Goal: Task Accomplishment & Management: Complete application form

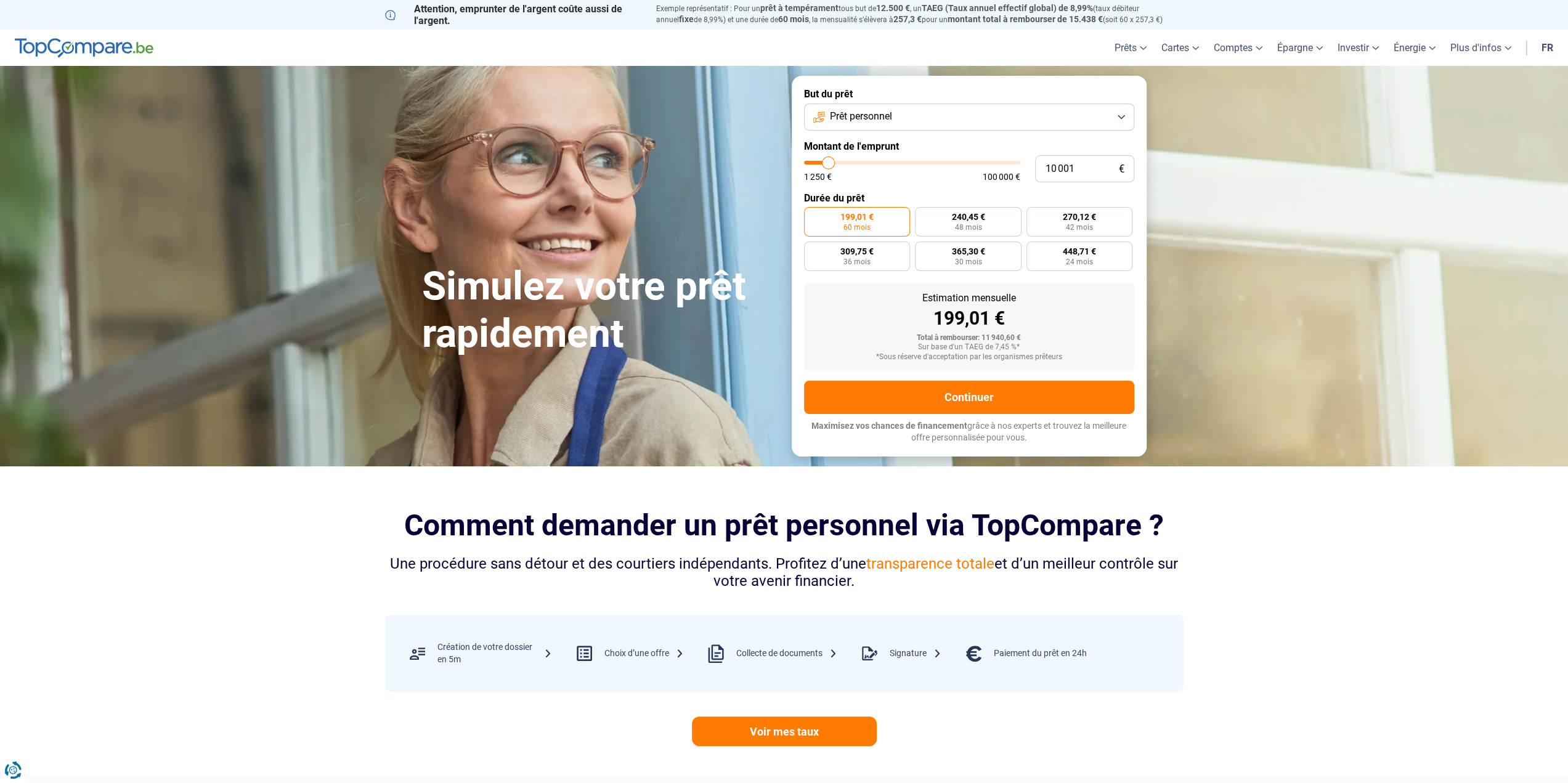
click at [1116, 116] on button "Prêt personnel" at bounding box center [969, 117] width 330 height 27
click at [874, 140] on li "Prêt personnel" at bounding box center [969, 147] width 317 height 26
drag, startPoint x: 1088, startPoint y: 172, endPoint x: 1024, endPoint y: 166, distance: 64.3
click at [1024, 166] on div "10 001 € 1 250 € 100 000 €" at bounding box center [969, 168] width 330 height 27
type input "2"
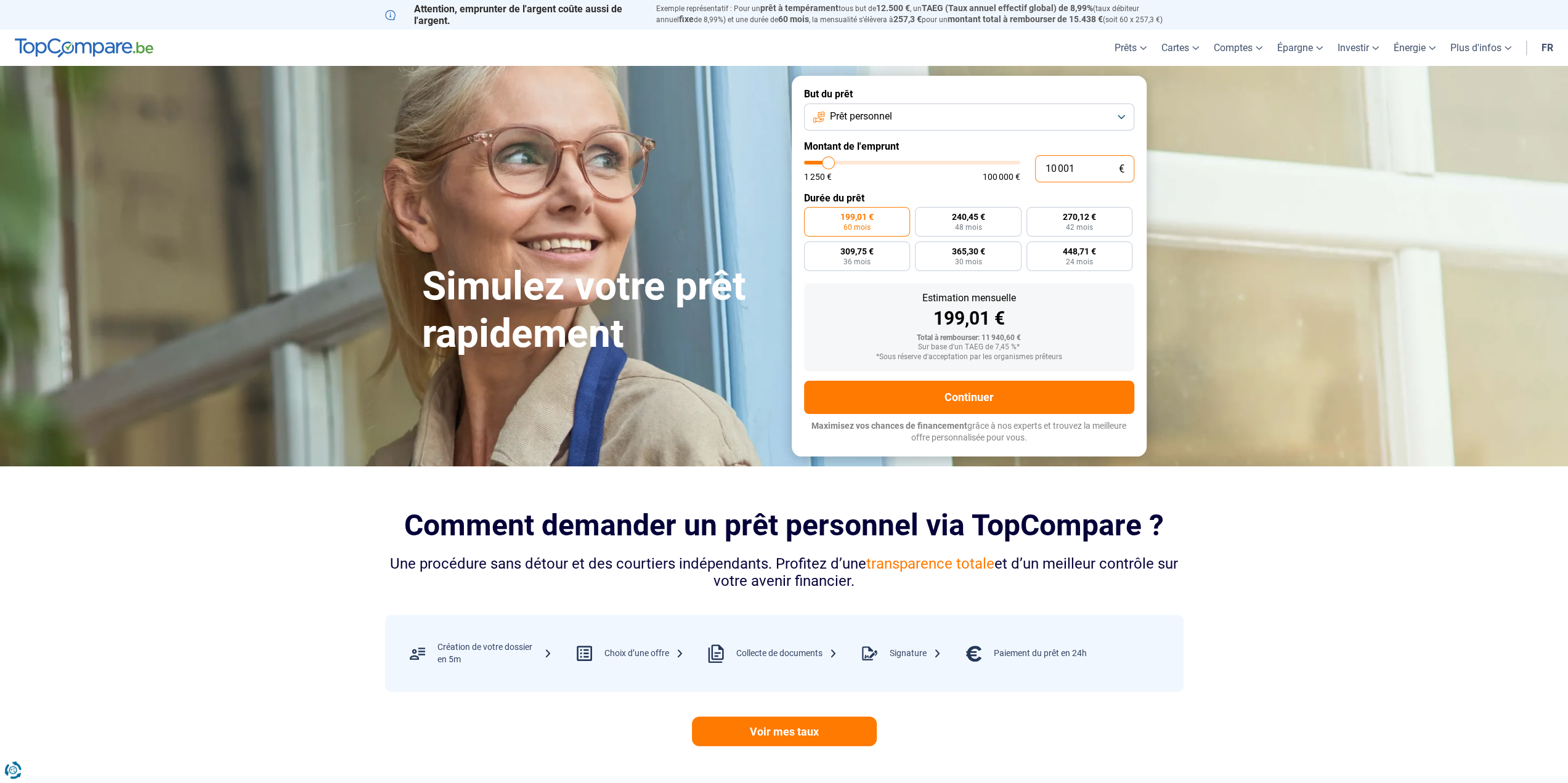
type input "1250"
type input "25"
type input "1250"
type input "250"
type input "1250"
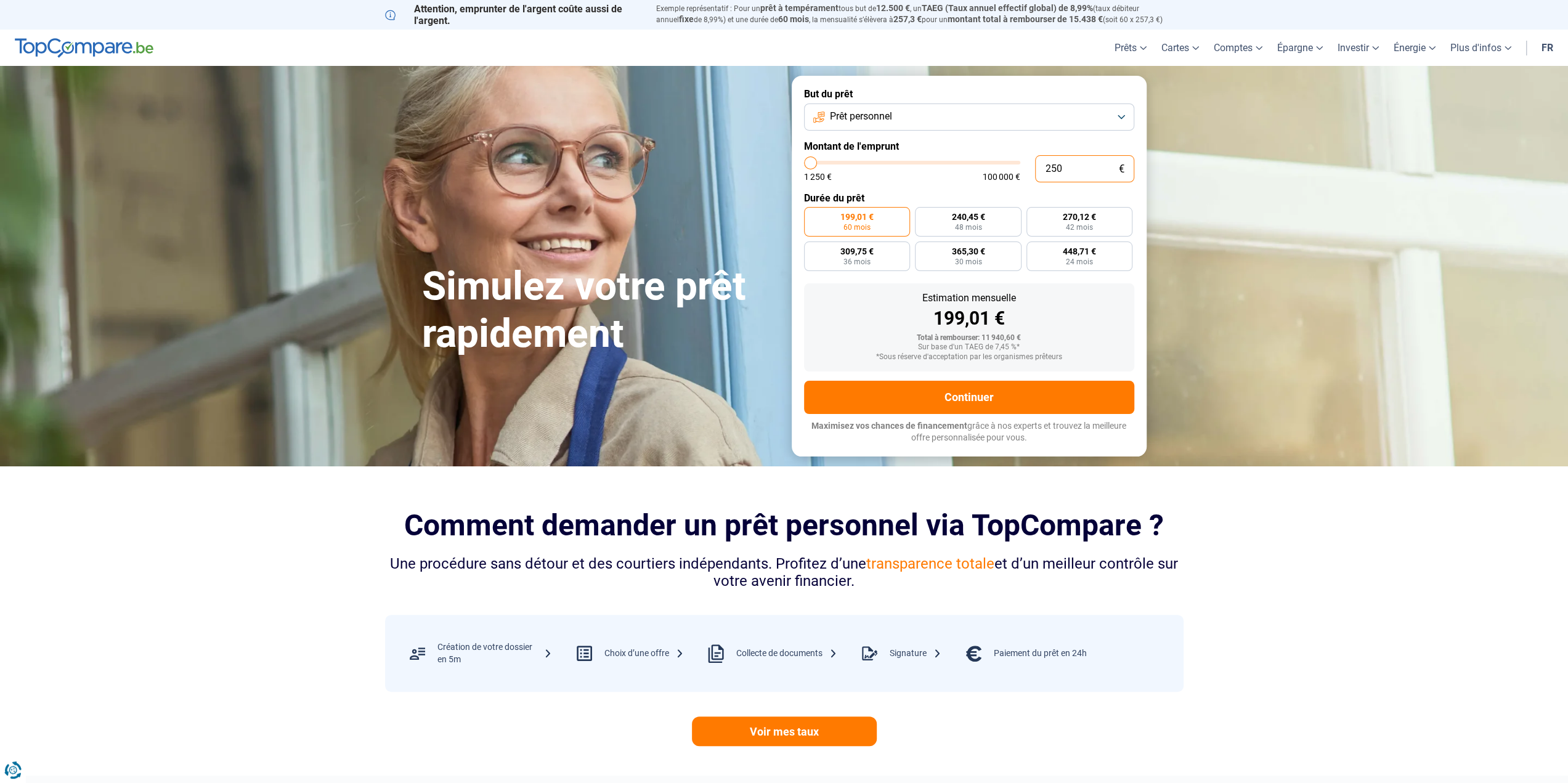
type input "2 500"
type input "2500"
type input "25 000"
type input "25000"
type input "25 000"
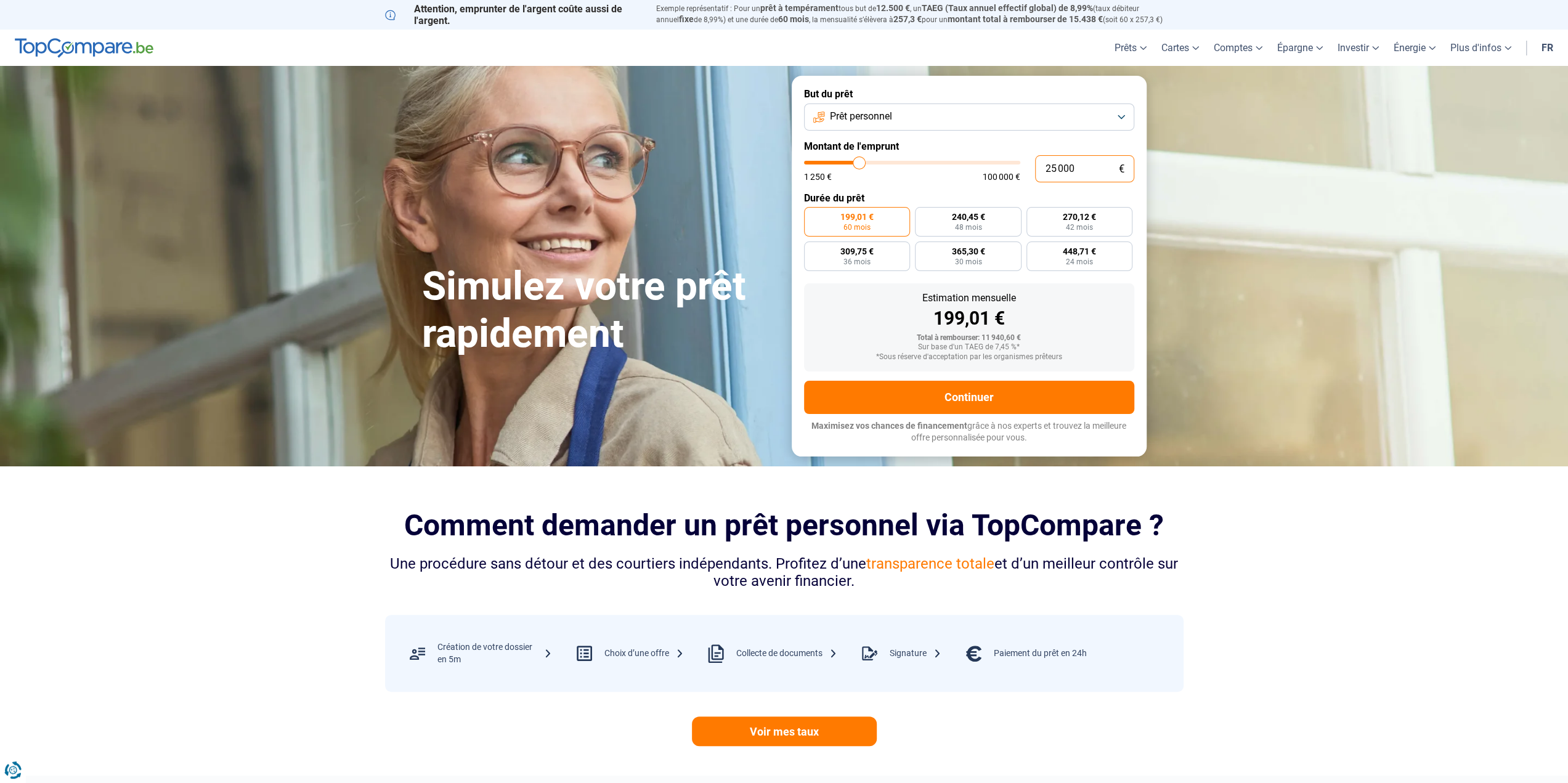
radio input "false"
click at [1068, 297] on div "Estimation mensuelle" at bounding box center [969, 297] width 310 height 10
click at [841, 223] on span "120 mois" at bounding box center [834, 227] width 31 height 8
click at [812, 215] on input "292,95 € 120 mois" at bounding box center [808, 211] width 8 height 8
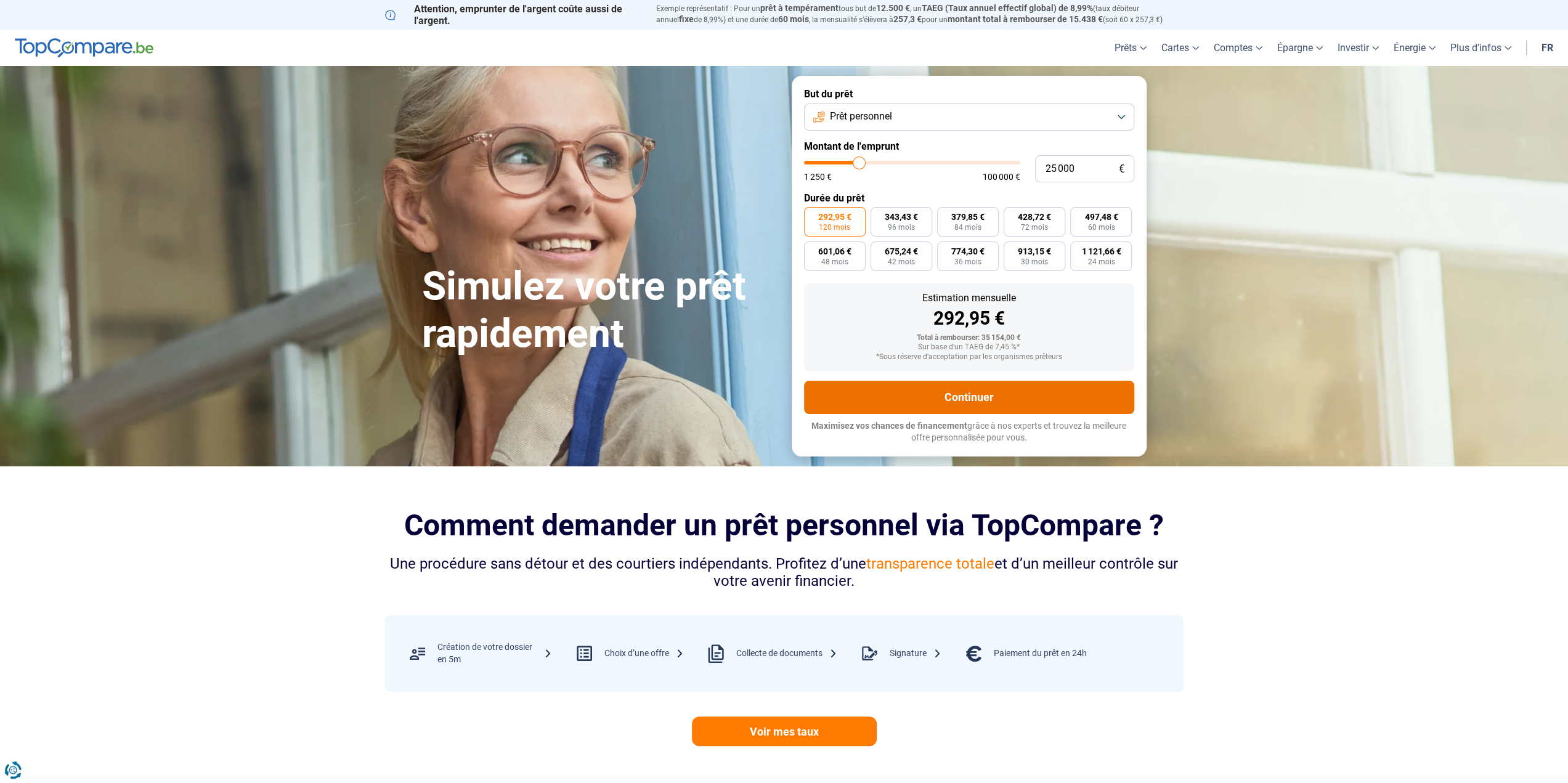
click at [949, 395] on button "Continuer" at bounding box center [969, 397] width 330 height 33
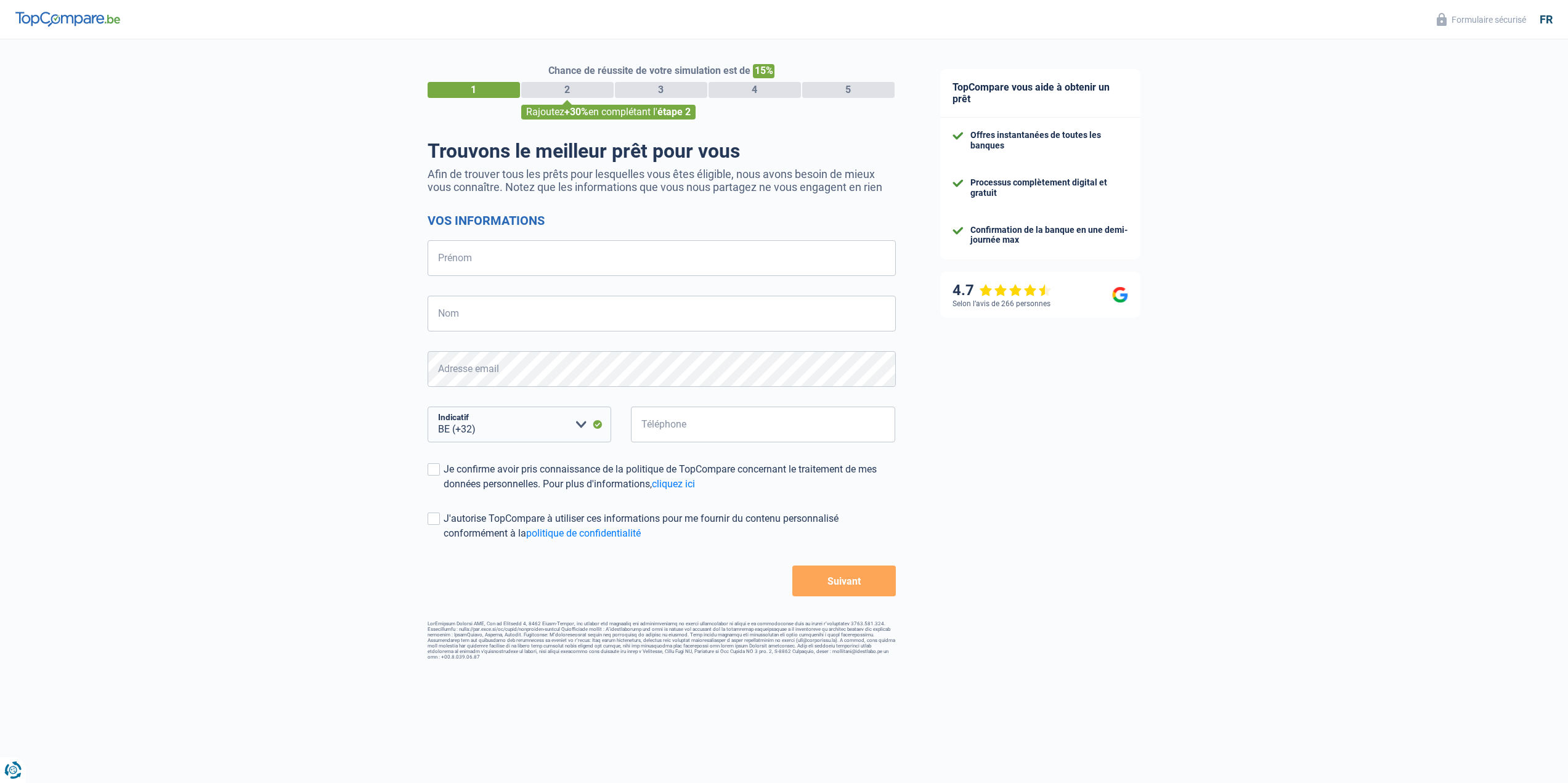
select select "32"
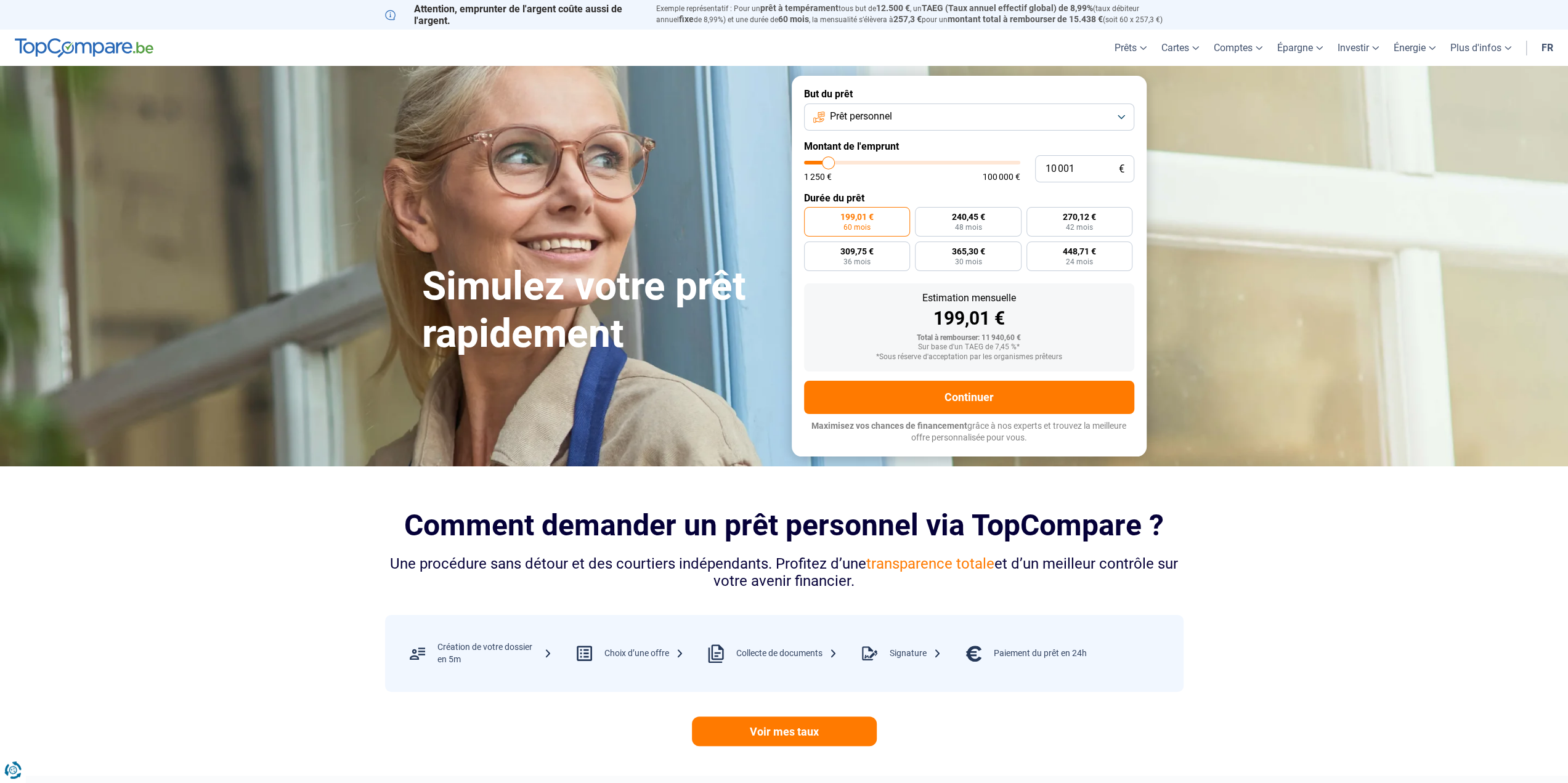
type input "9 000"
type input "9000"
click at [826, 165] on input "range" at bounding box center [912, 163] width 216 height 4
radio input "true"
type input "9 750"
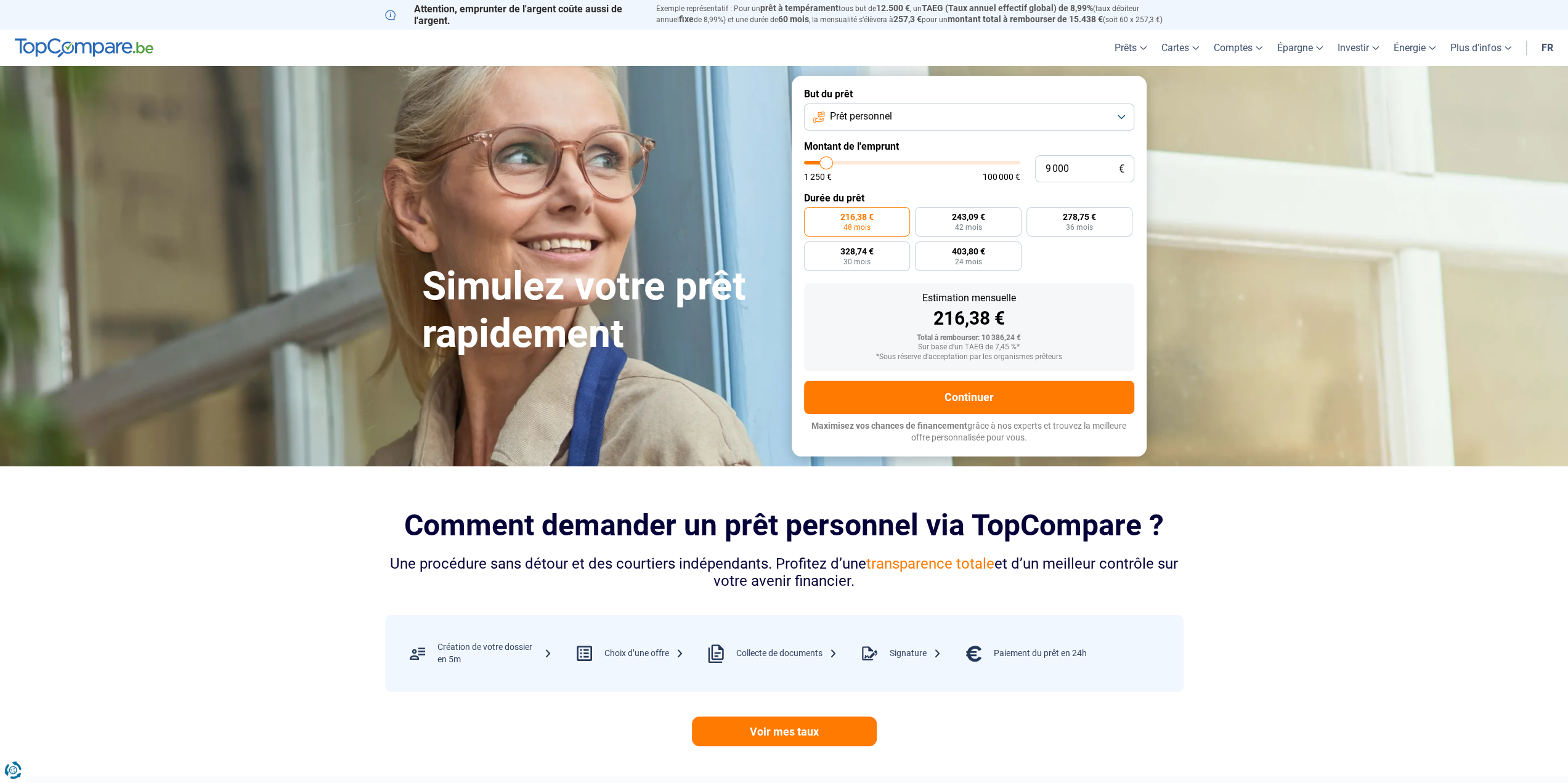
type input "9750"
type input "10 250"
type input "10250"
type input "10 750"
type input "10750"
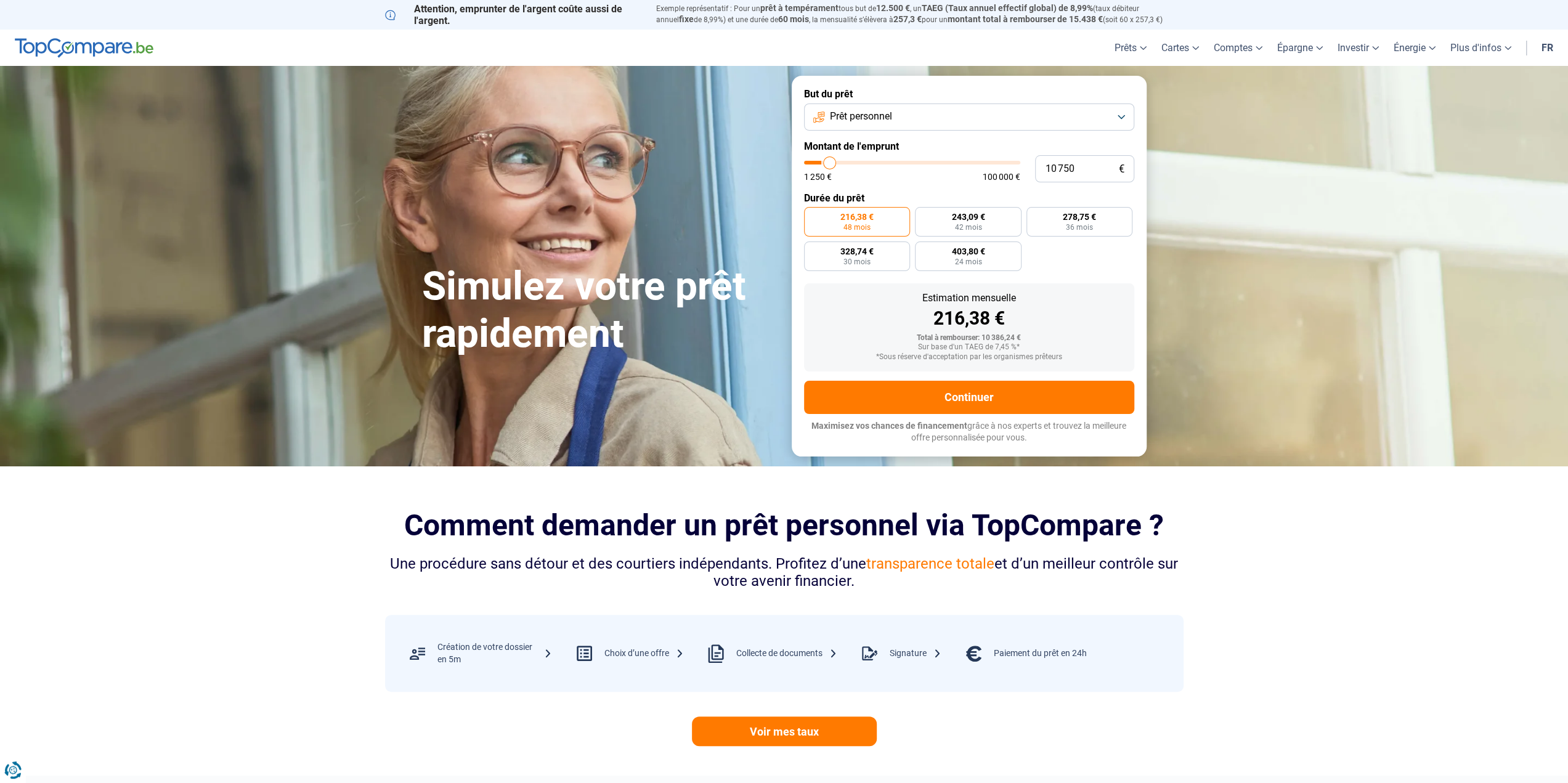
type input "11 250"
type input "11250"
type input "11 500"
type input "11500"
type input "12 500"
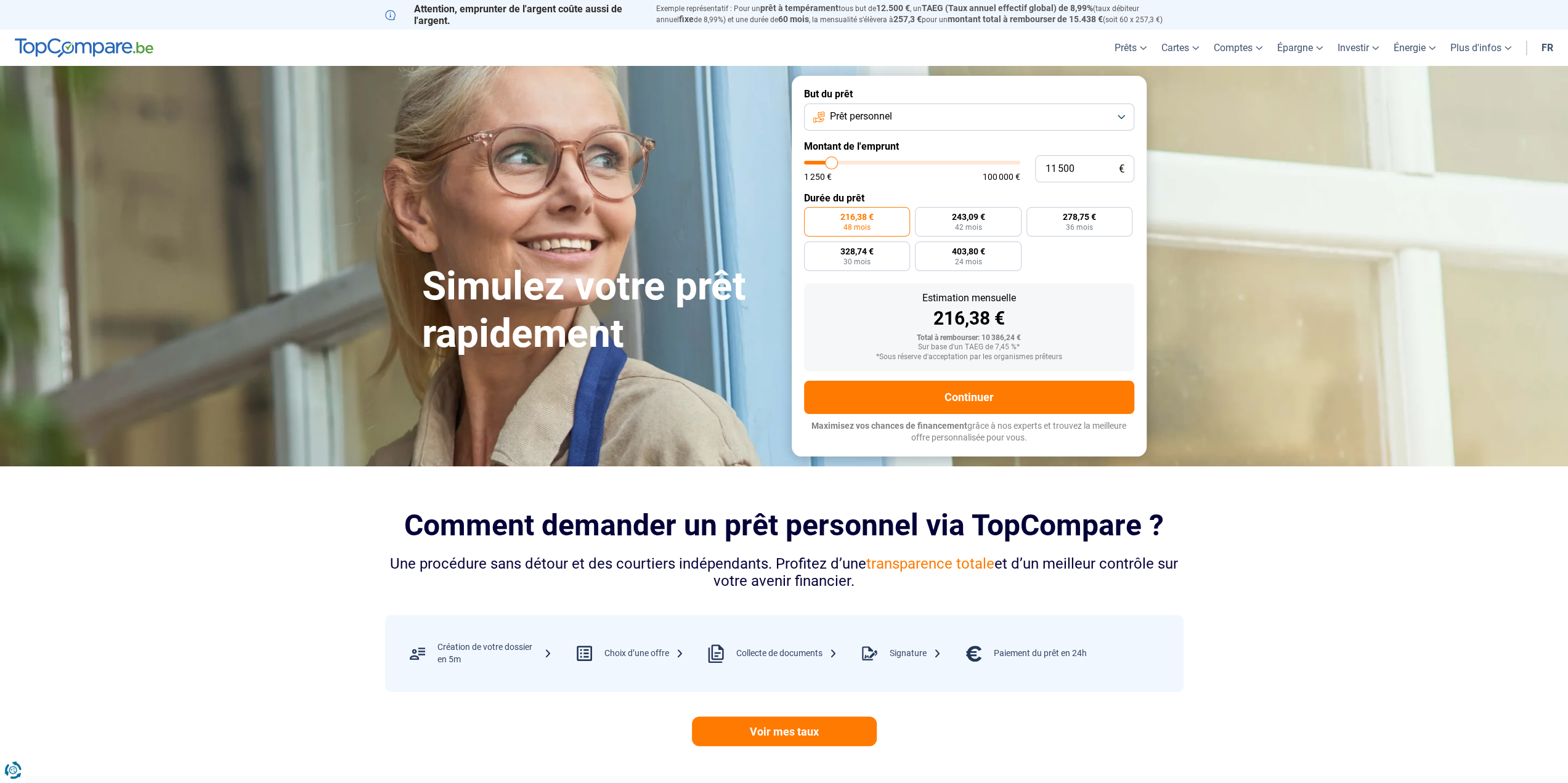
type input "12500"
type input "13 500"
type input "13500"
type input "15 000"
type input "15000"
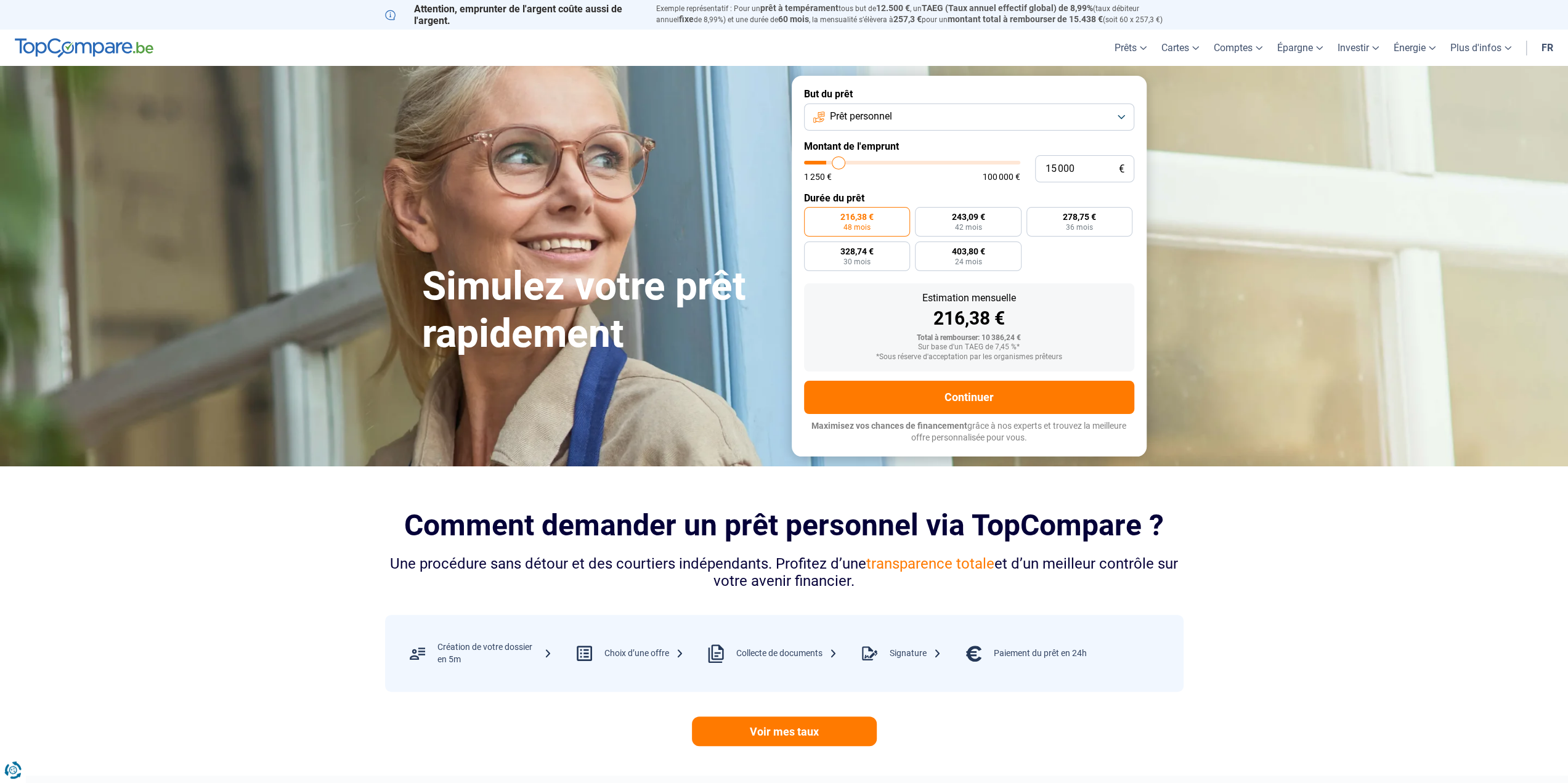
type input "16 000"
type input "16000"
type input "17 000"
type input "17000"
type input "18 000"
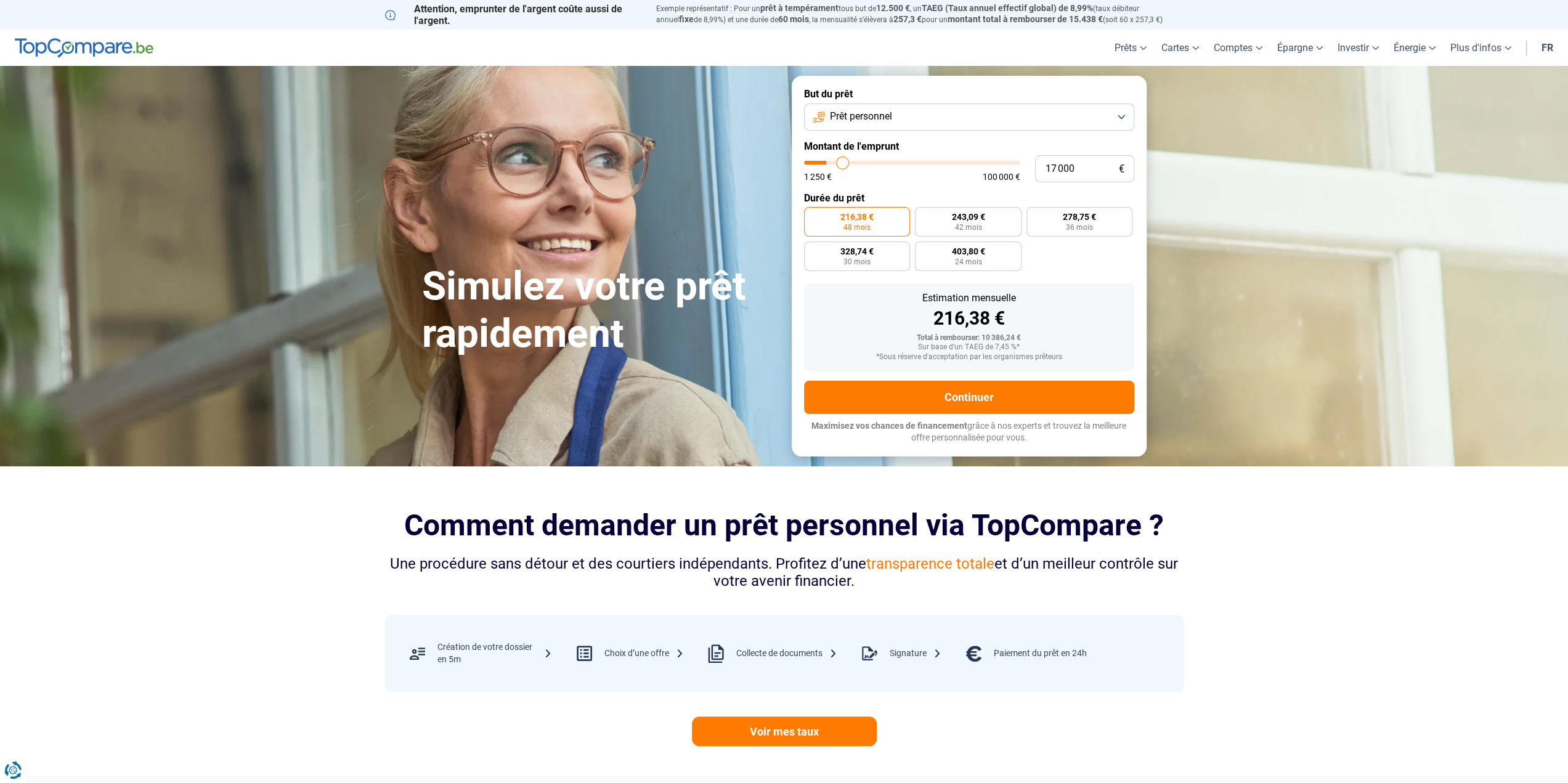
type input "18000"
type input "20 000"
type input "20000"
type input "20 750"
type input "20750"
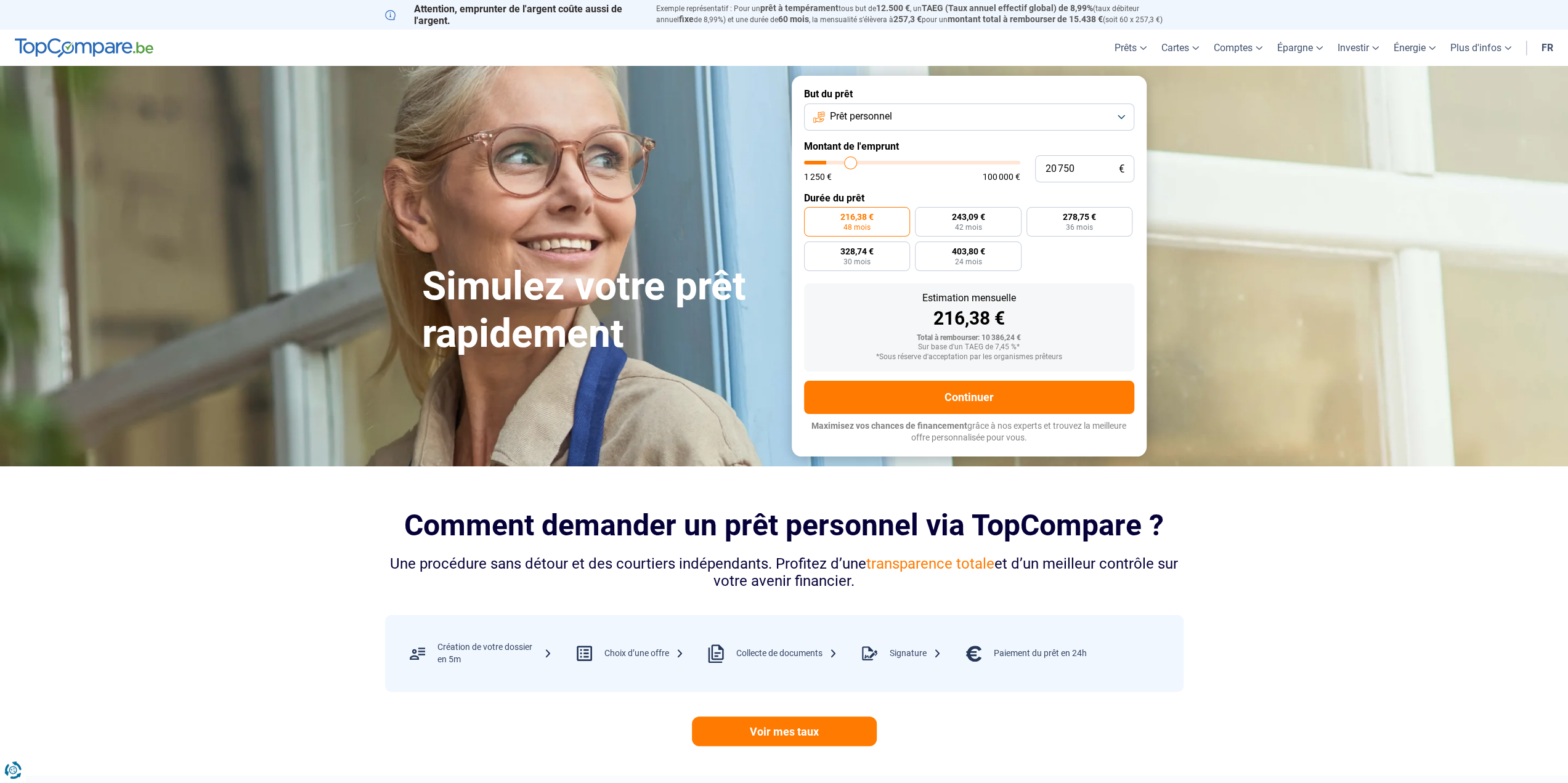
type input "21 250"
type input "21250"
type input "22 000"
type input "22000"
type input "22 500"
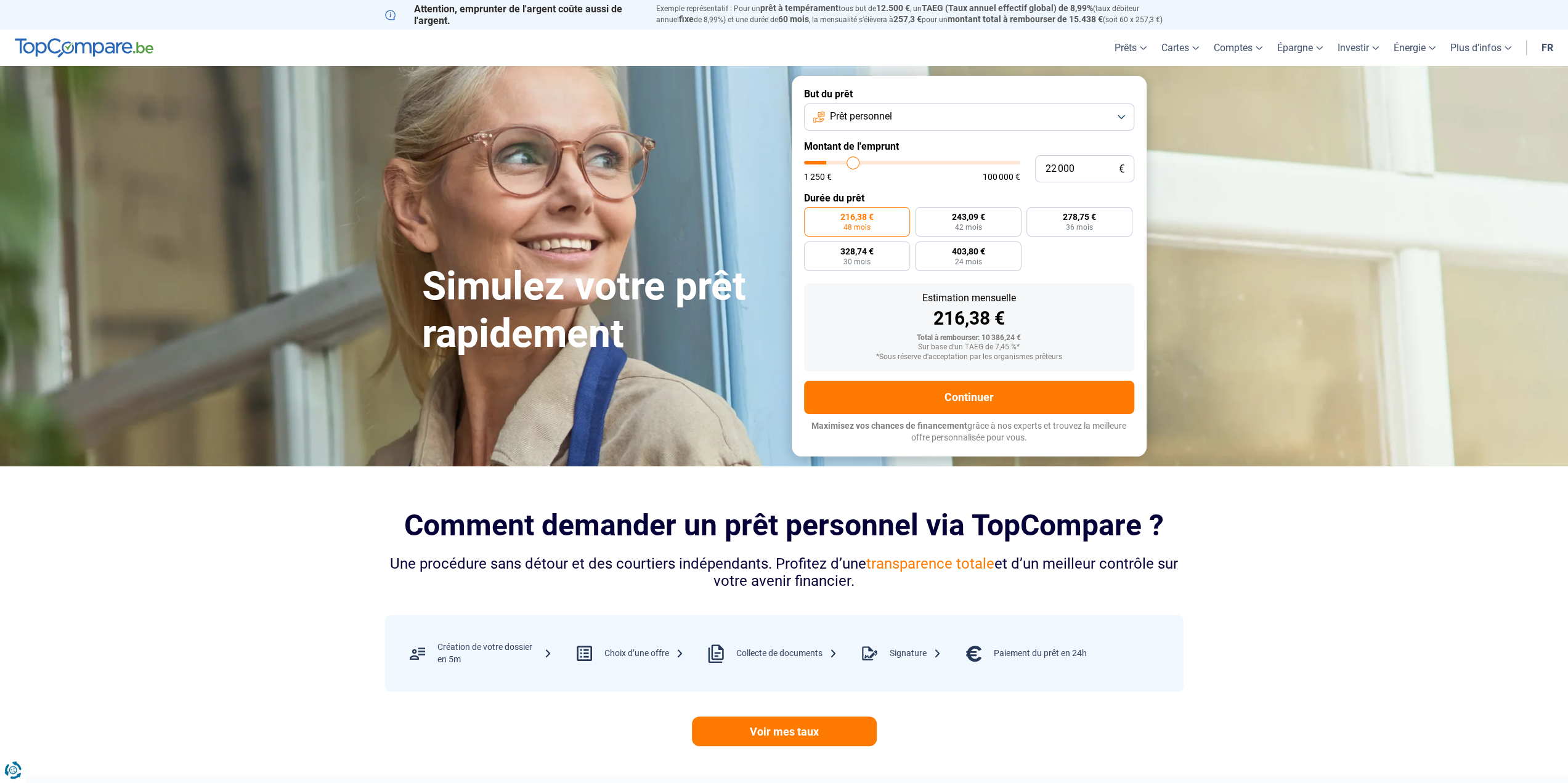
type input "22500"
type input "23 000"
type input "23000"
type input "23 750"
type input "23750"
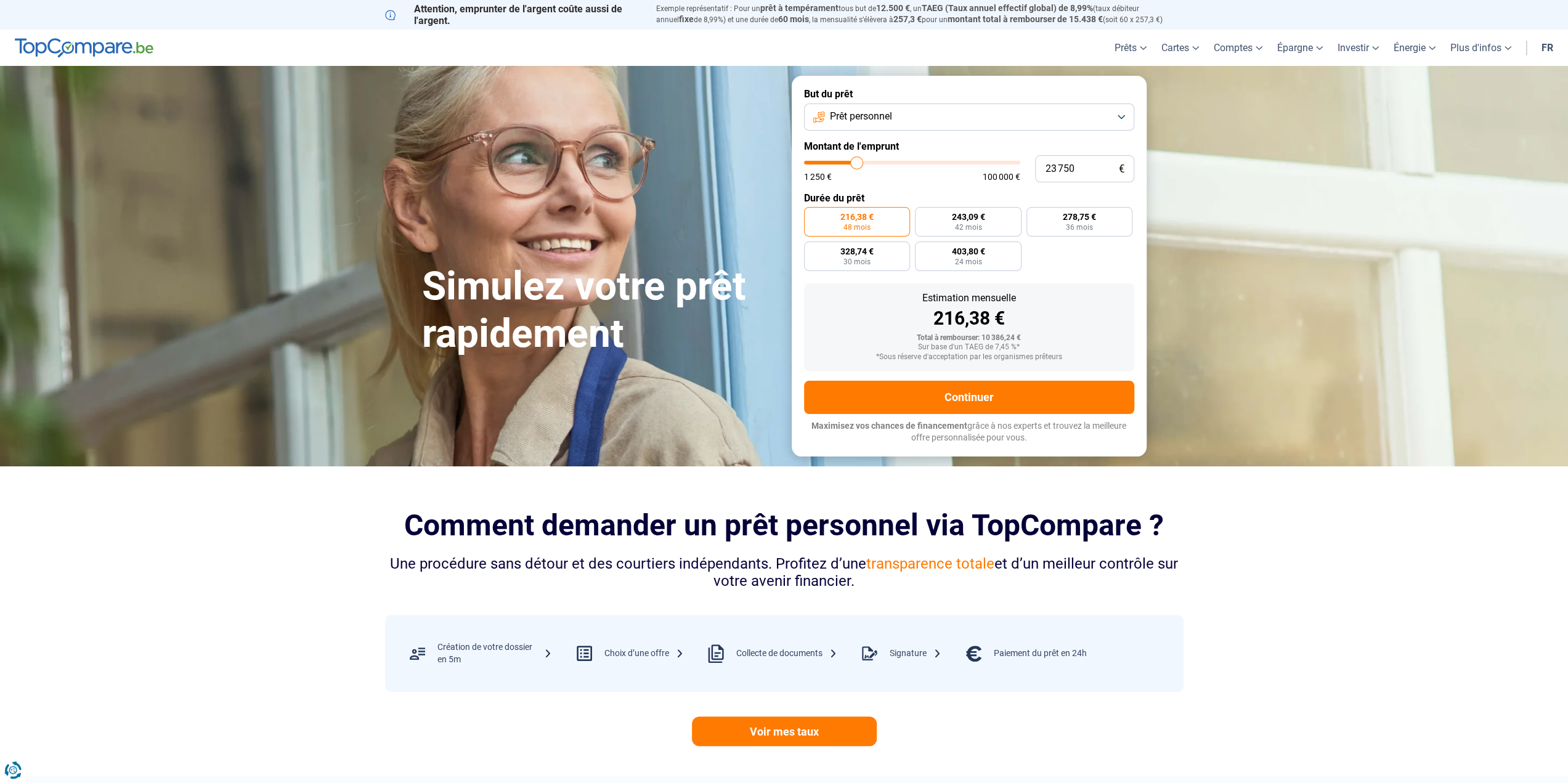
type input "24 500"
type input "24500"
type input "25 500"
type input "25500"
type input "26 250"
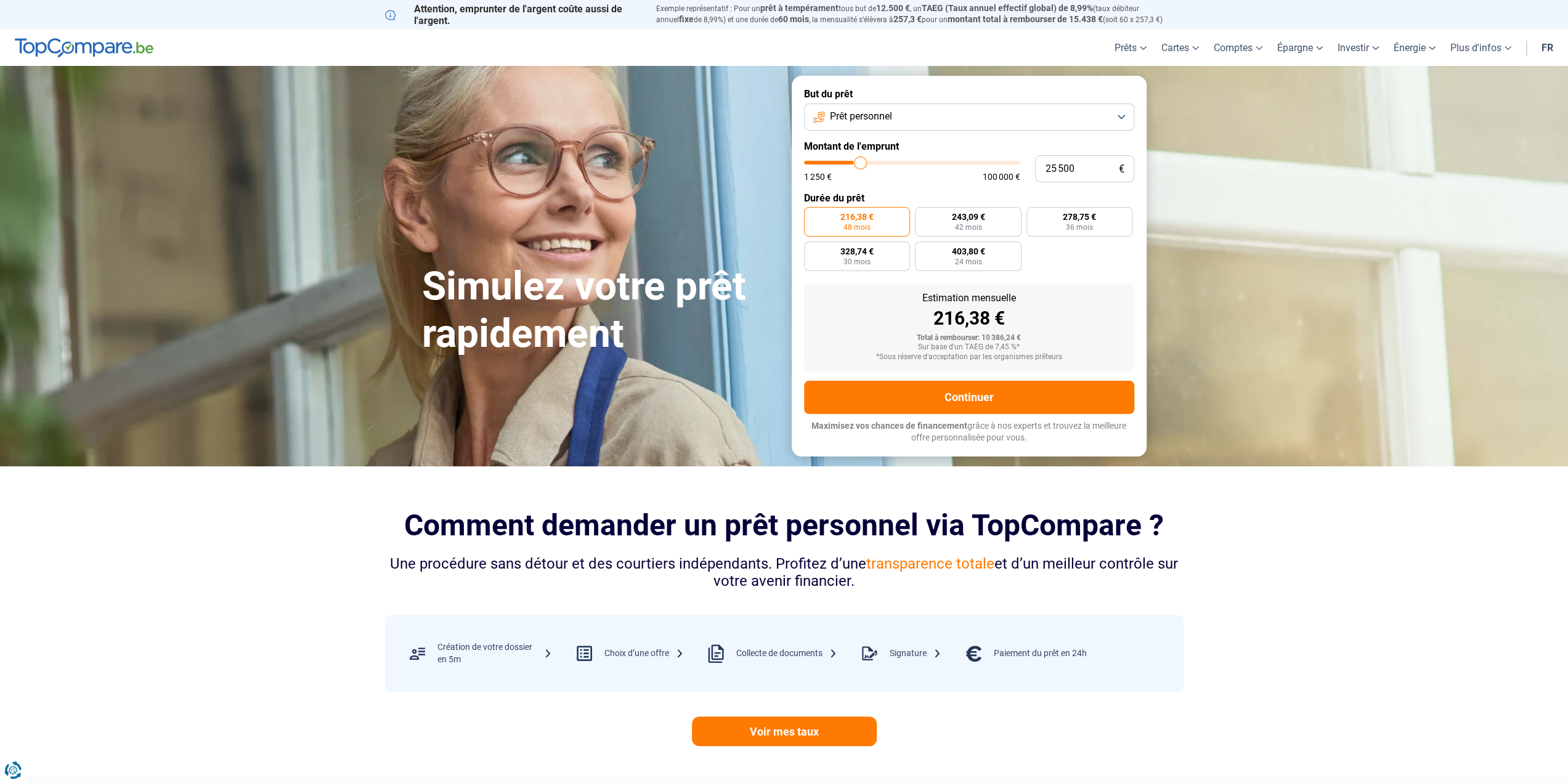
type input "26250"
type input "27 250"
type input "27250"
type input "30 000"
type input "30000"
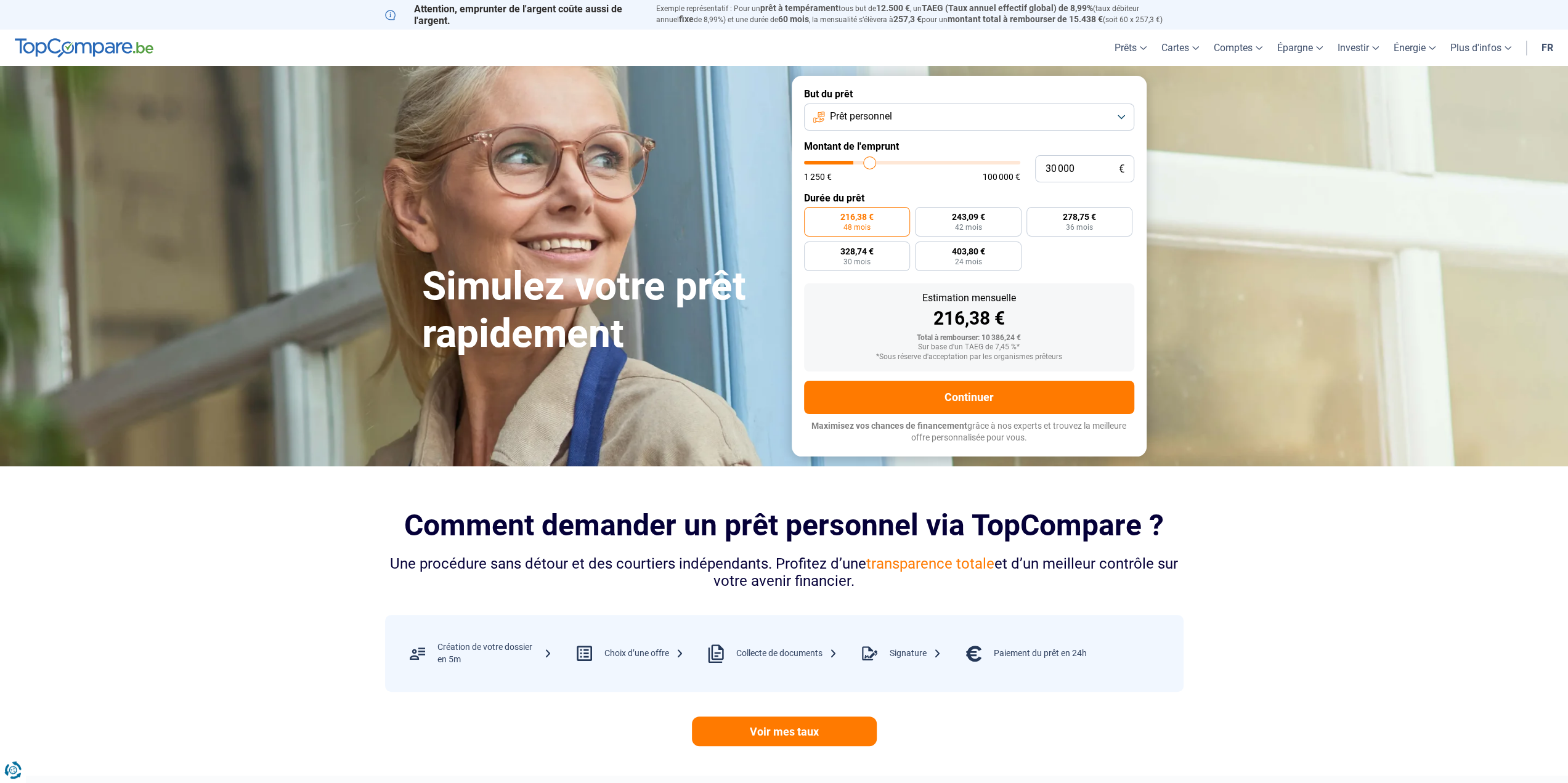
type input "32 000"
type input "32000"
type input "33 500"
type input "33500"
type input "35 000"
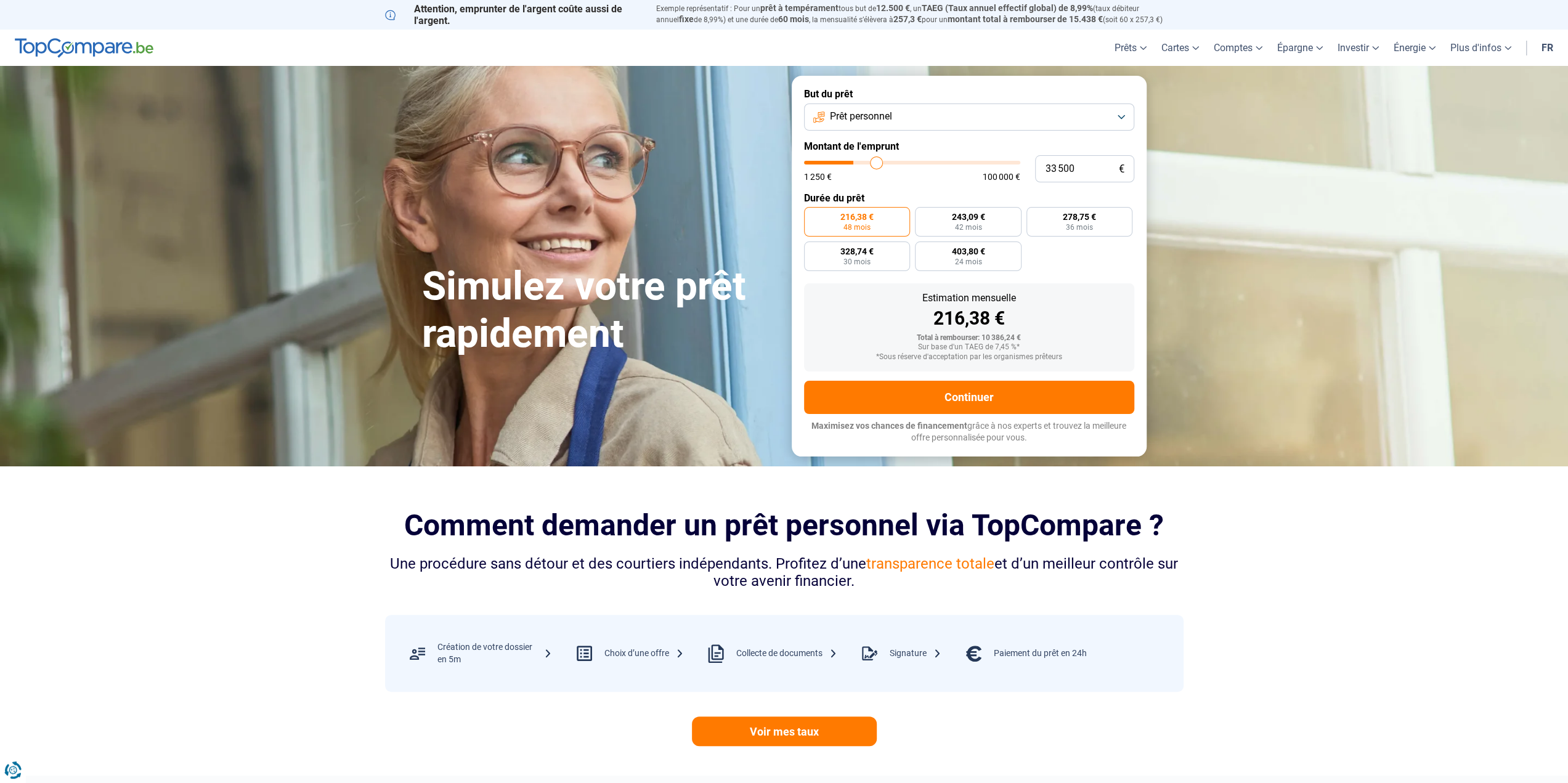
type input "35000"
type input "35 500"
type input "35500"
type input "36 500"
type input "36500"
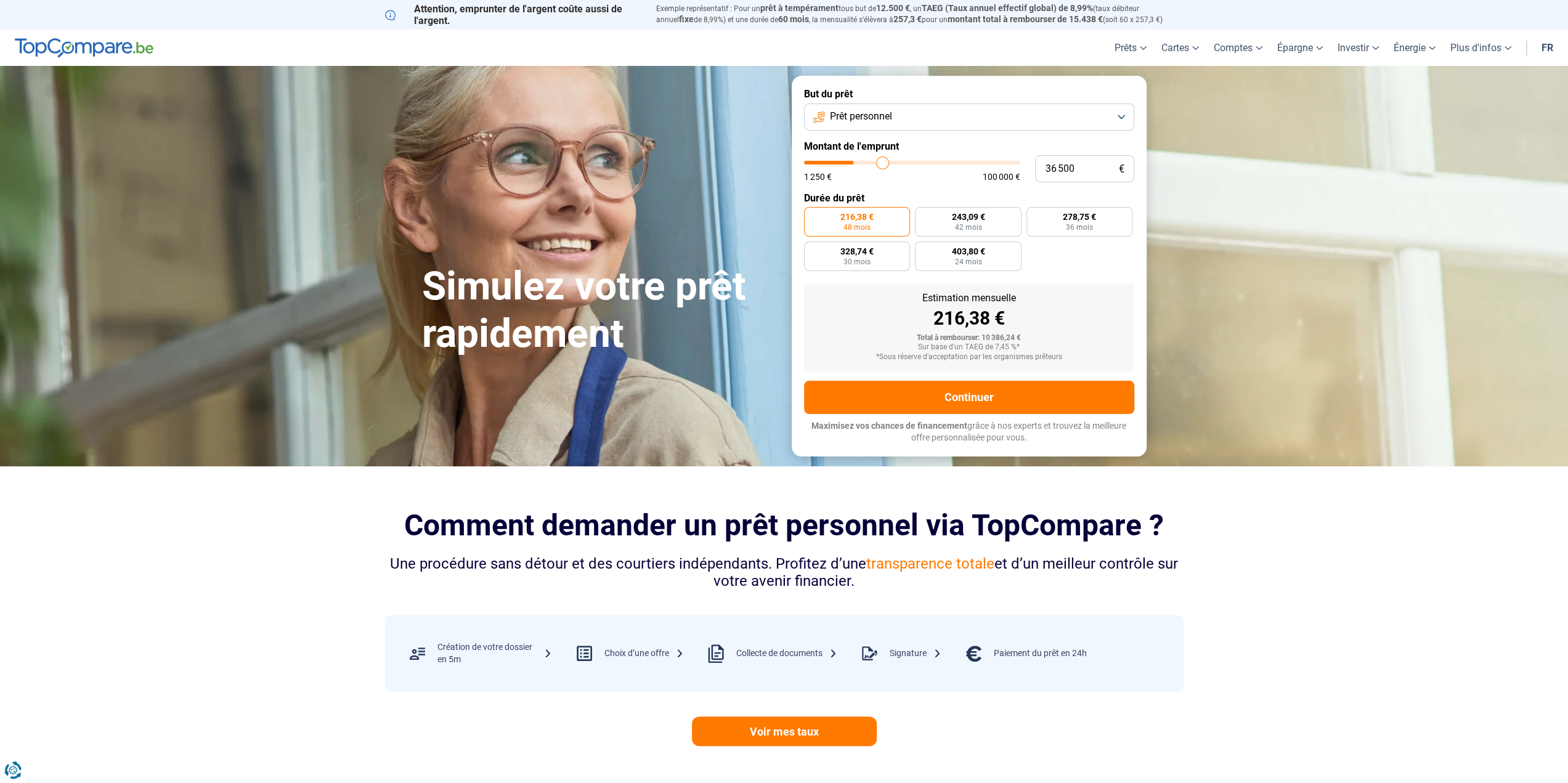
type input "37 000"
type input "37000"
type input "37 500"
type input "37500"
type input "37 750"
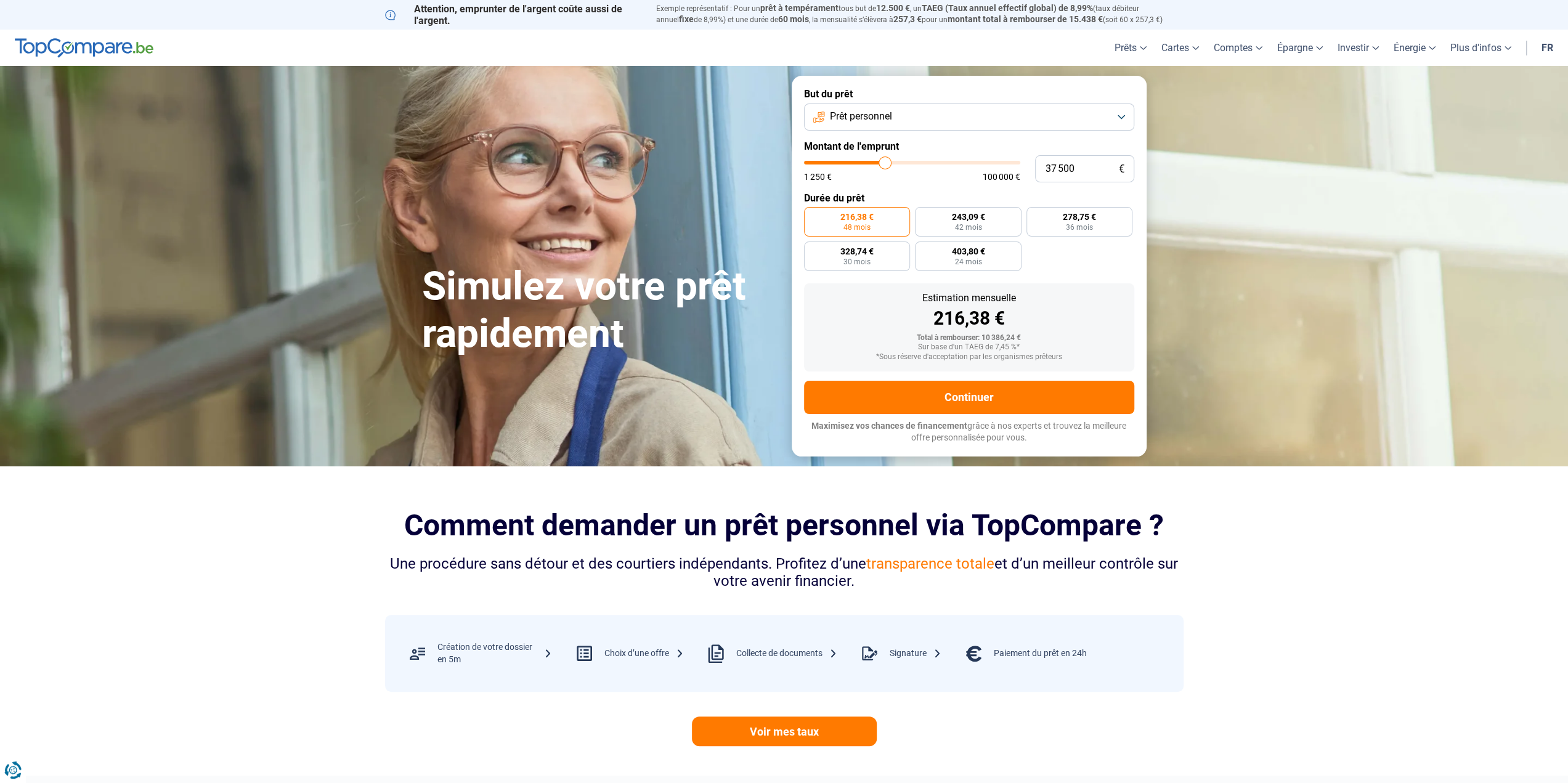
type input "37750"
type input "38 000"
type input "38000"
type input "38 250"
type input "38250"
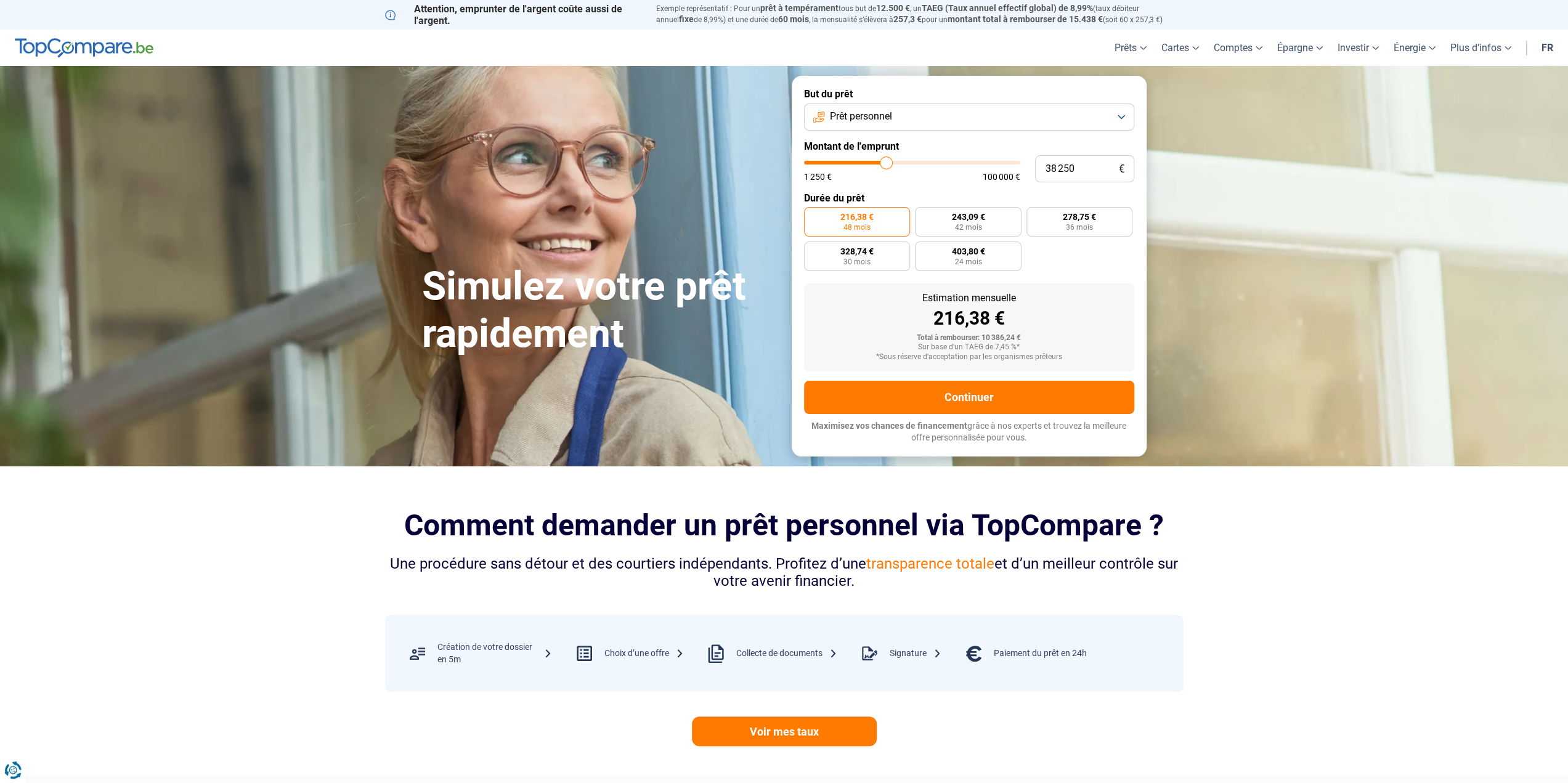
type input "37 500"
type input "37500"
type input "36 500"
type input "36500"
type input "35 750"
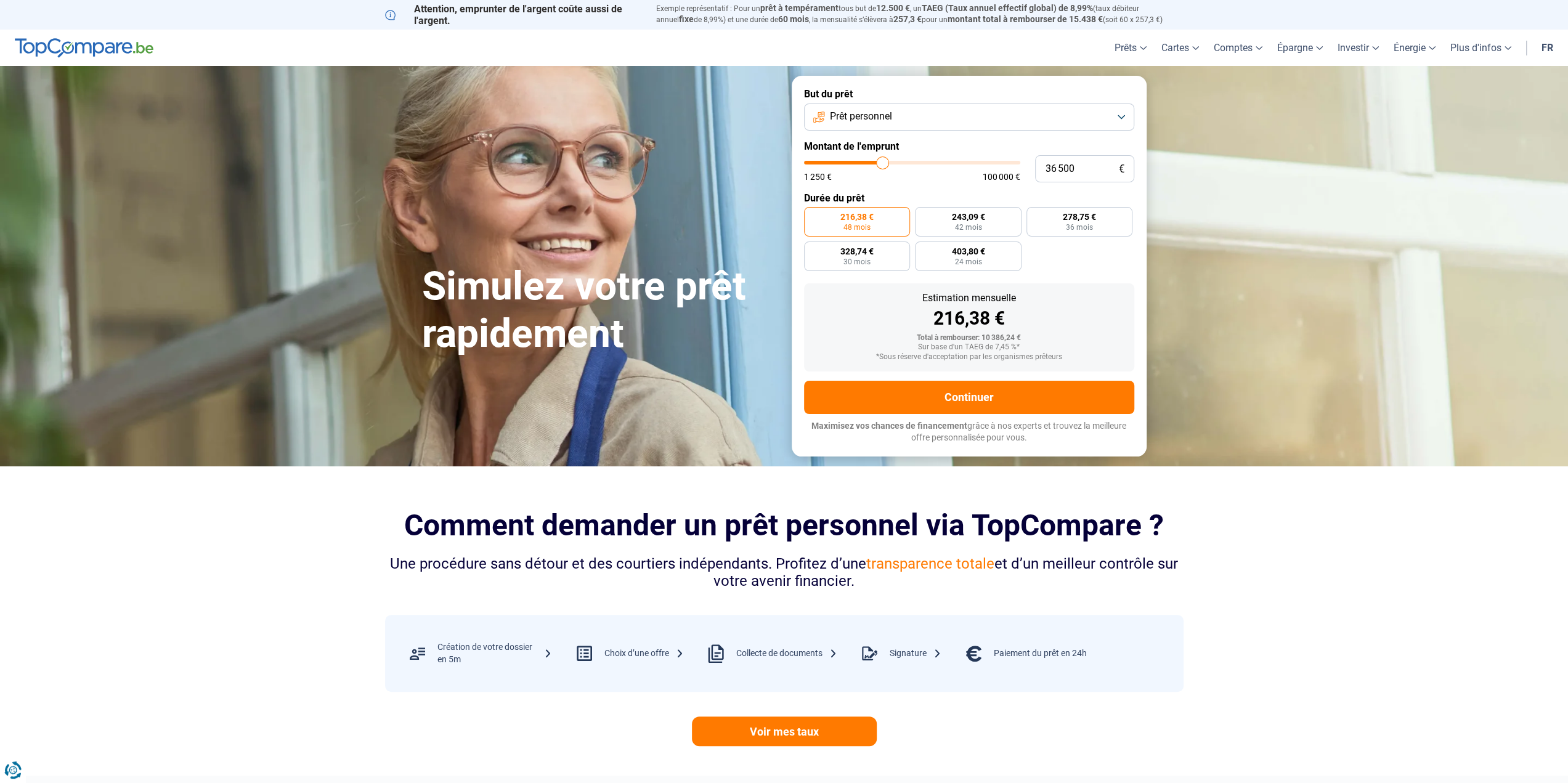
type input "35750"
type input "34 750"
type input "34750"
type input "34 250"
type input "34250"
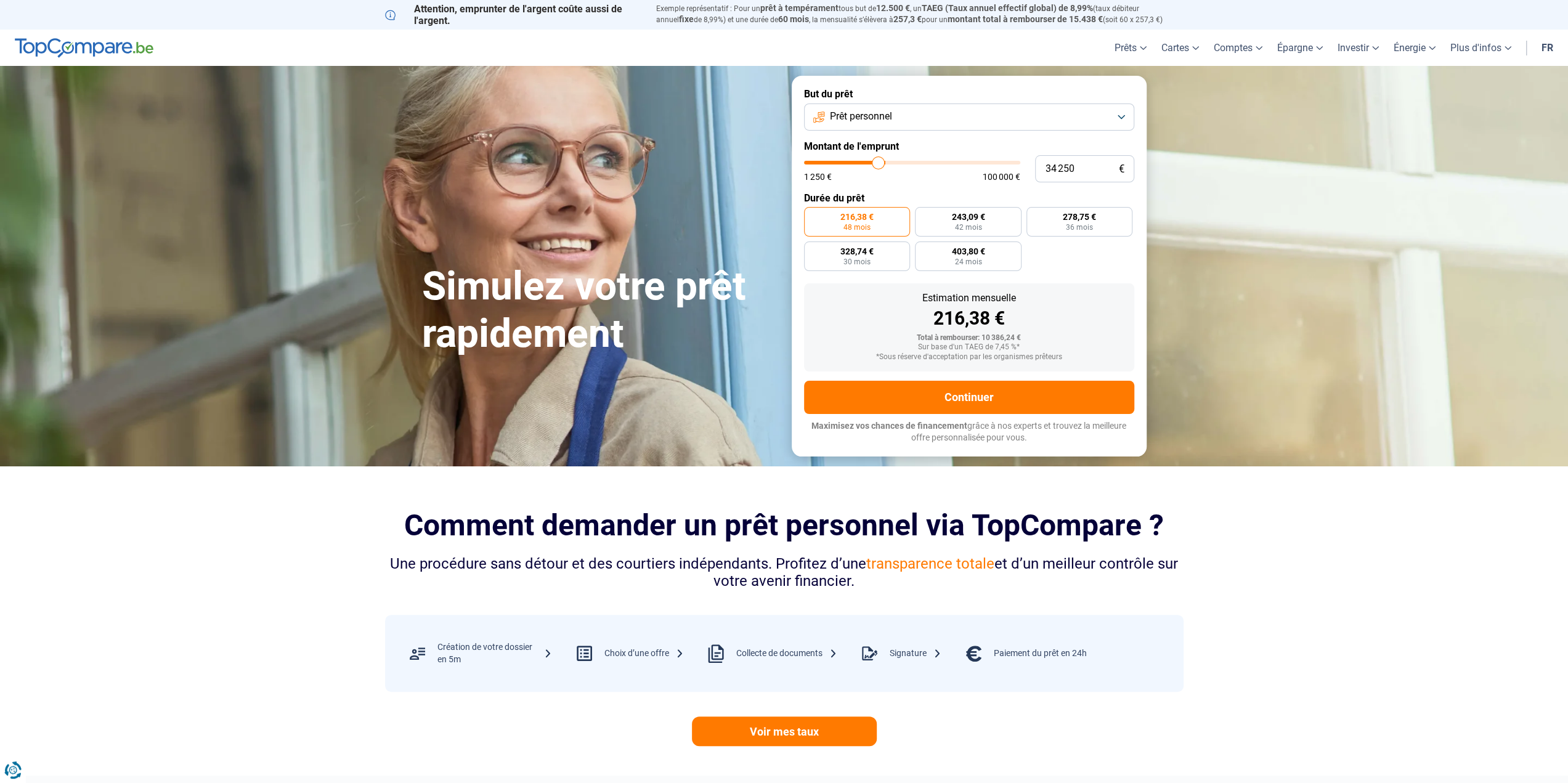
type input "33 250"
type input "33250"
type input "33 000"
type input "33000"
type input "32 500"
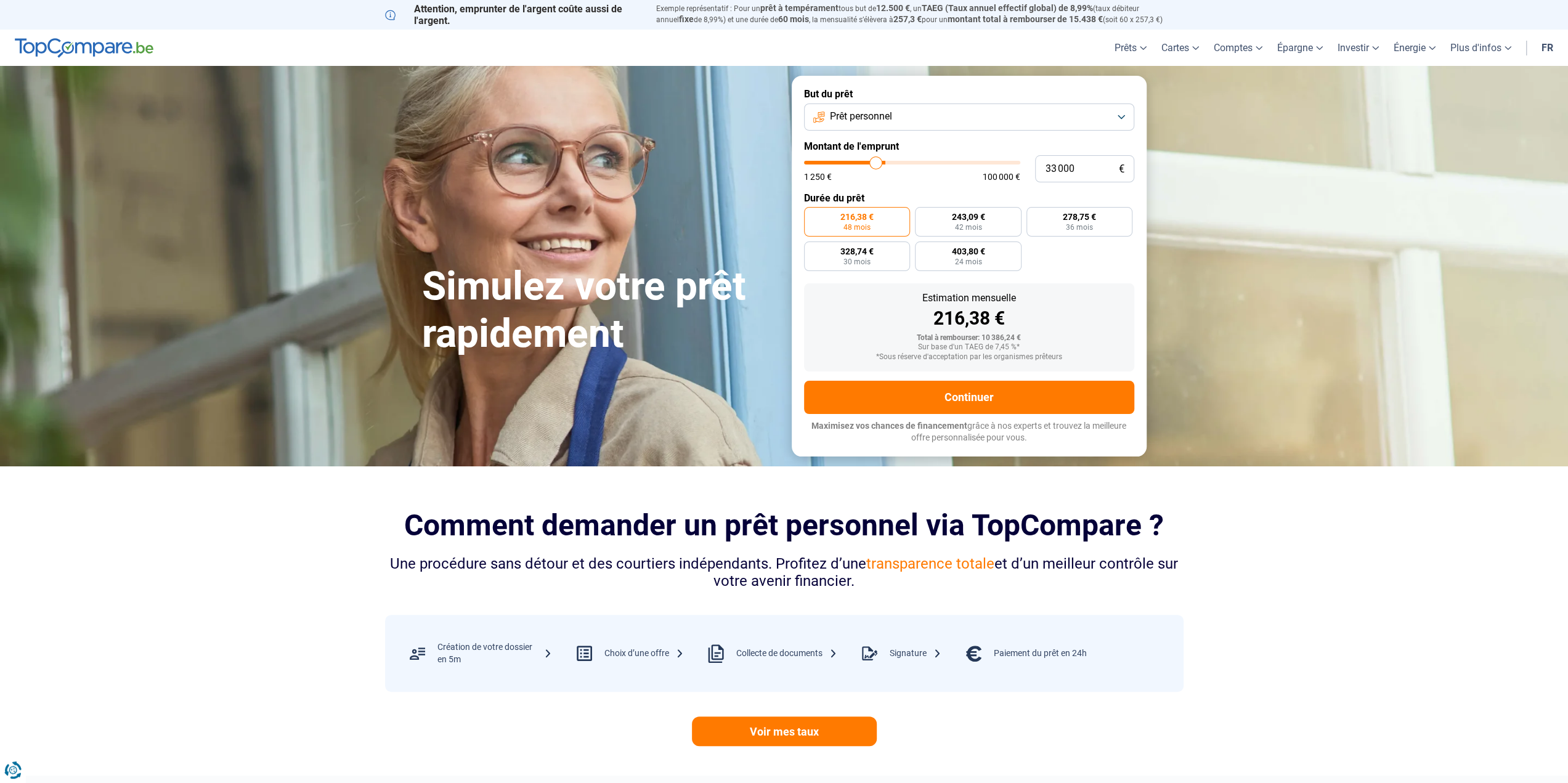
type input "32500"
type input "32 250"
type input "32250"
type input "31 750"
type input "31750"
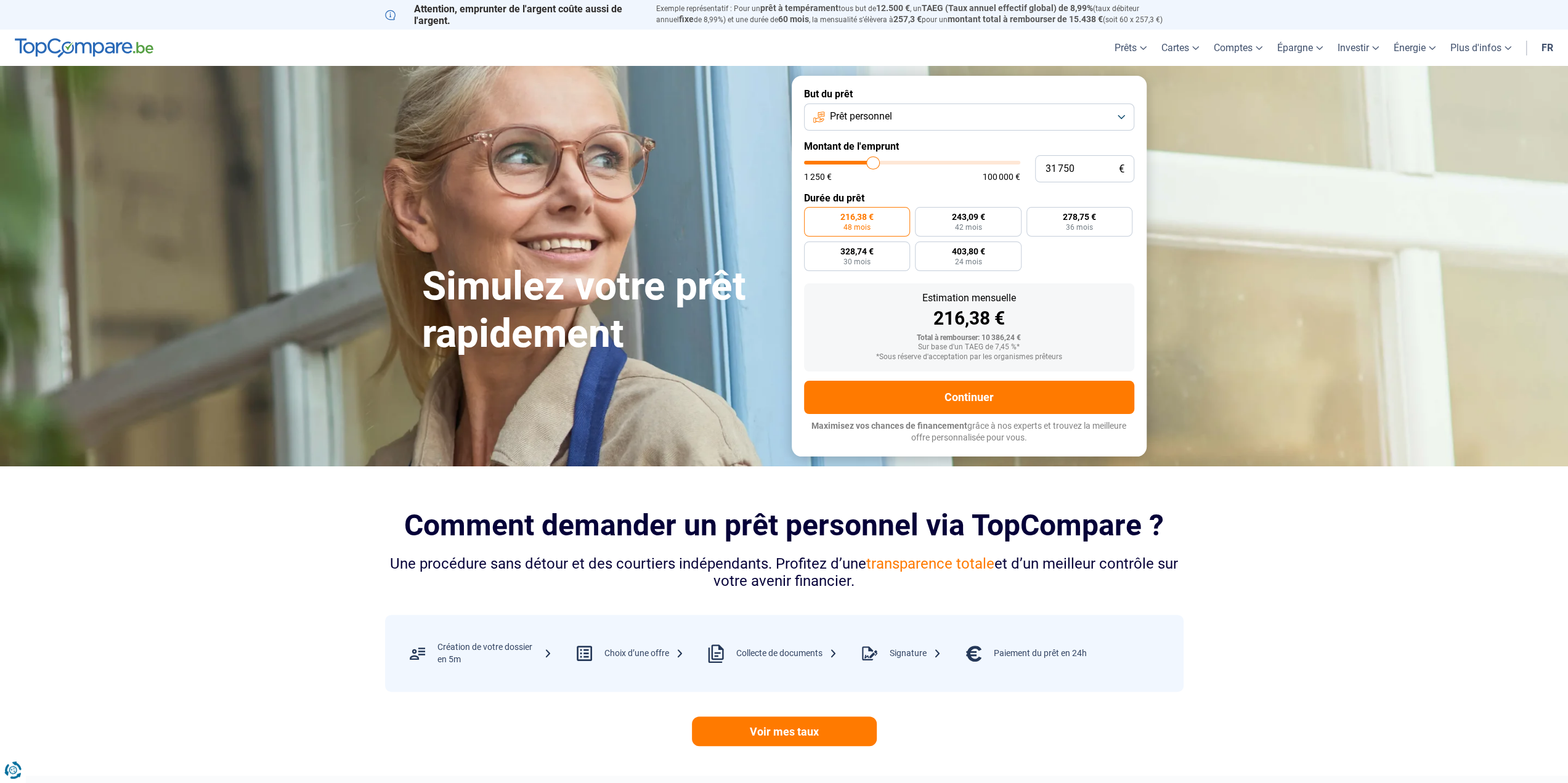
type input "31 500"
type input "31500"
type input "31 250"
type input "31250"
type input "30 750"
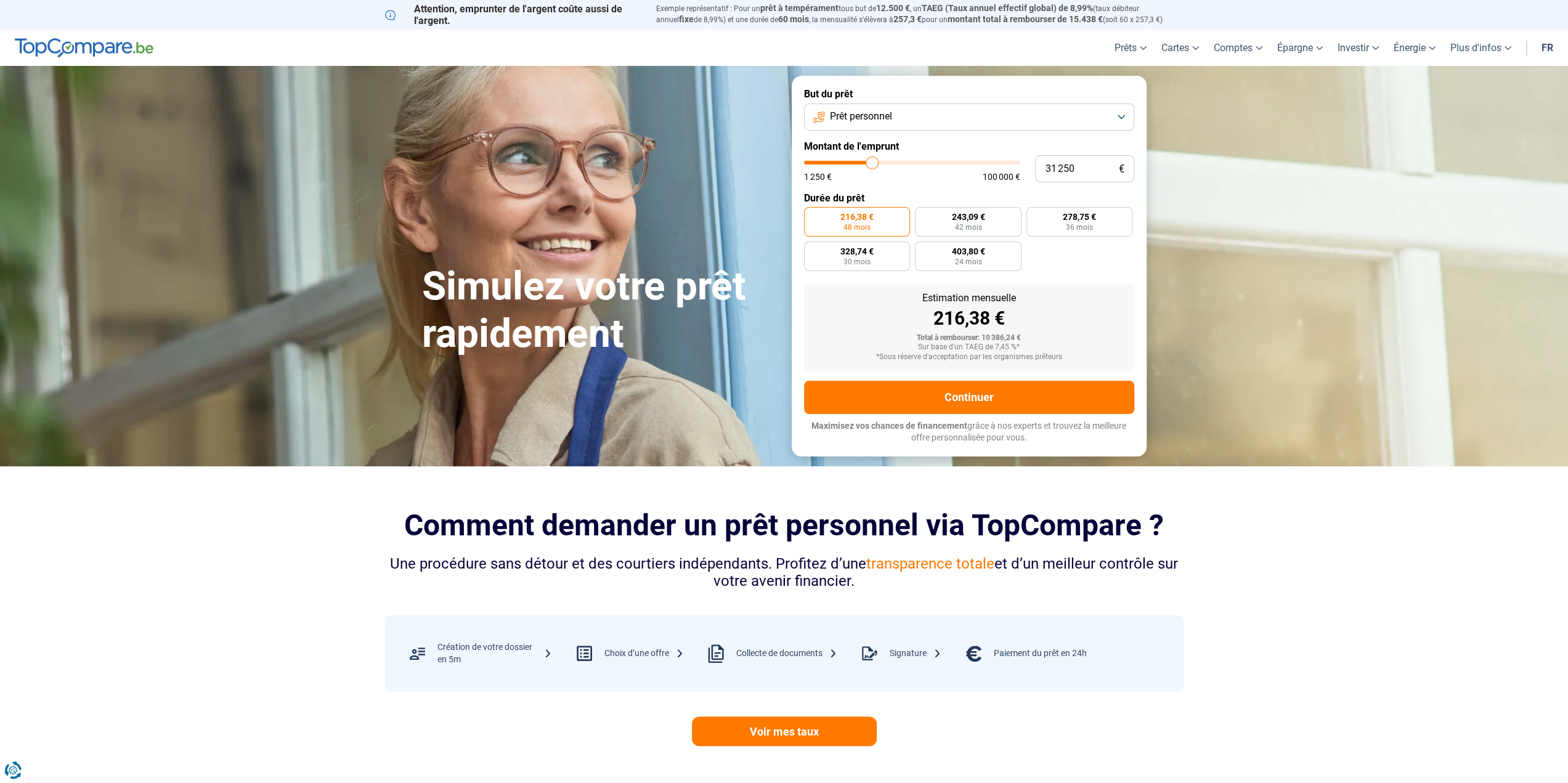
type input "30750"
type input "30 500"
type input "30500"
type input "30 000"
type input "30000"
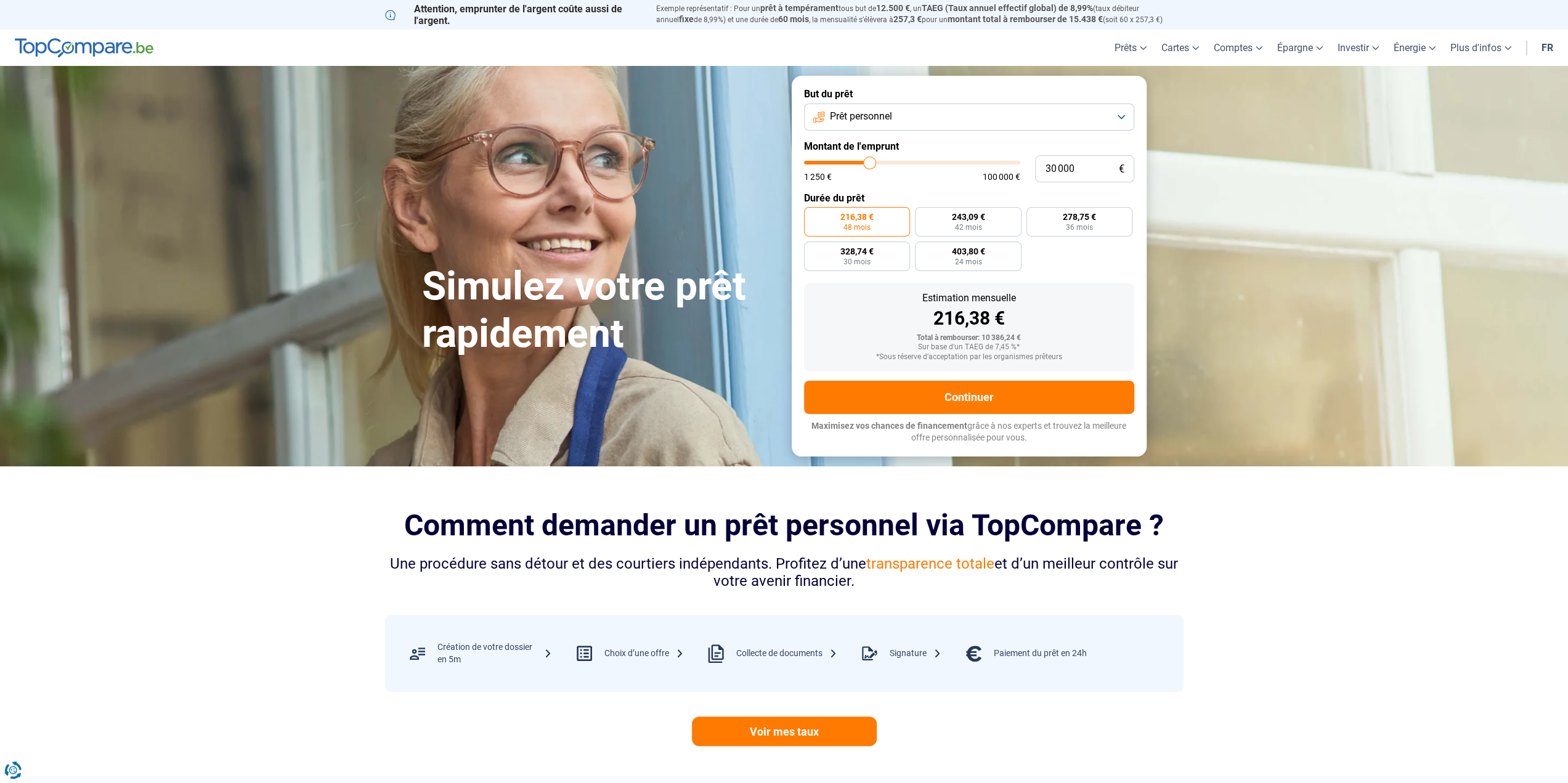
type input "29 750"
type input "29750"
type input "29 250"
type input "29250"
type input "29 000"
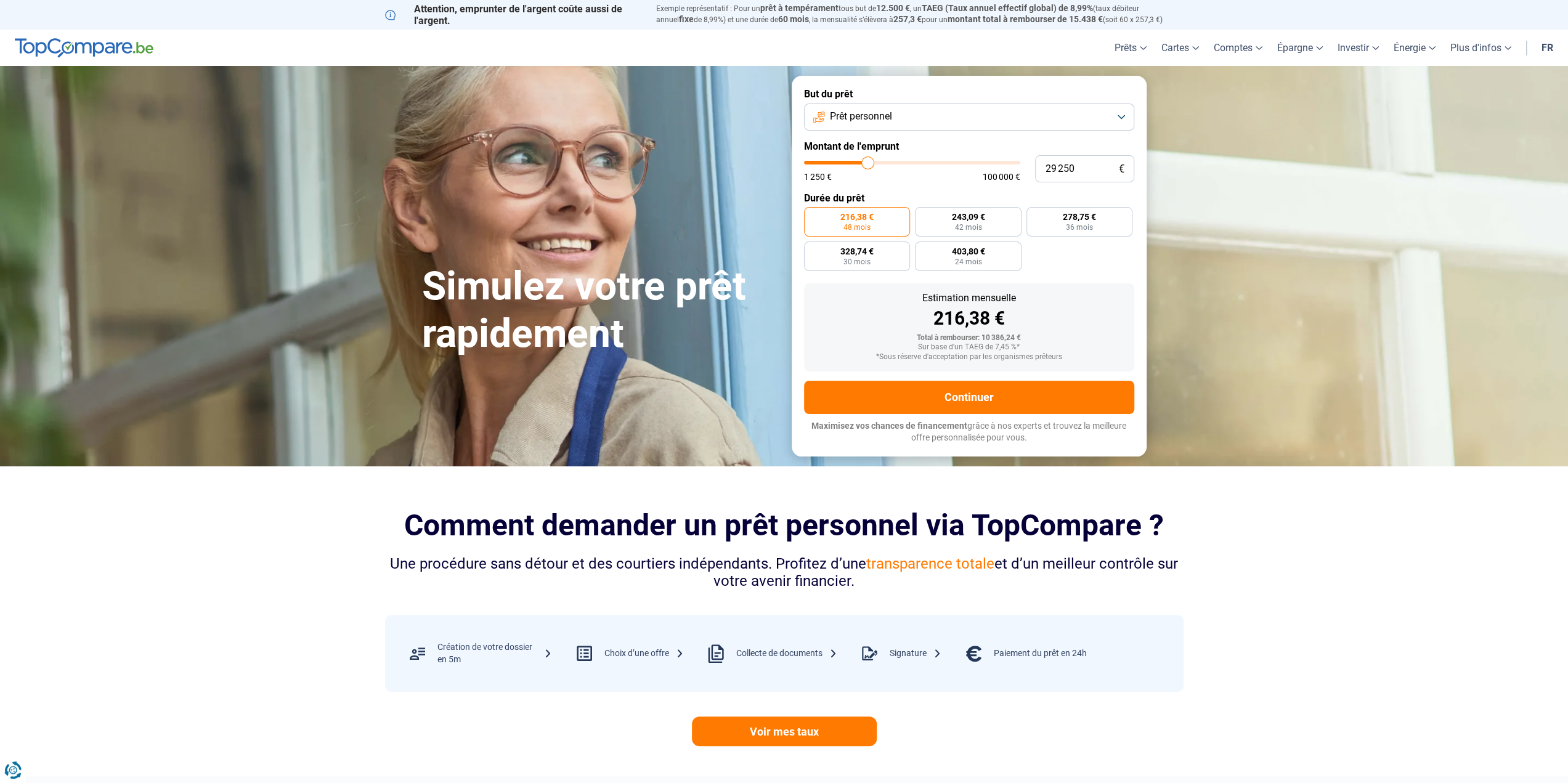
type input "29000"
type input "28 750"
type input "28750"
type input "28 500"
type input "28500"
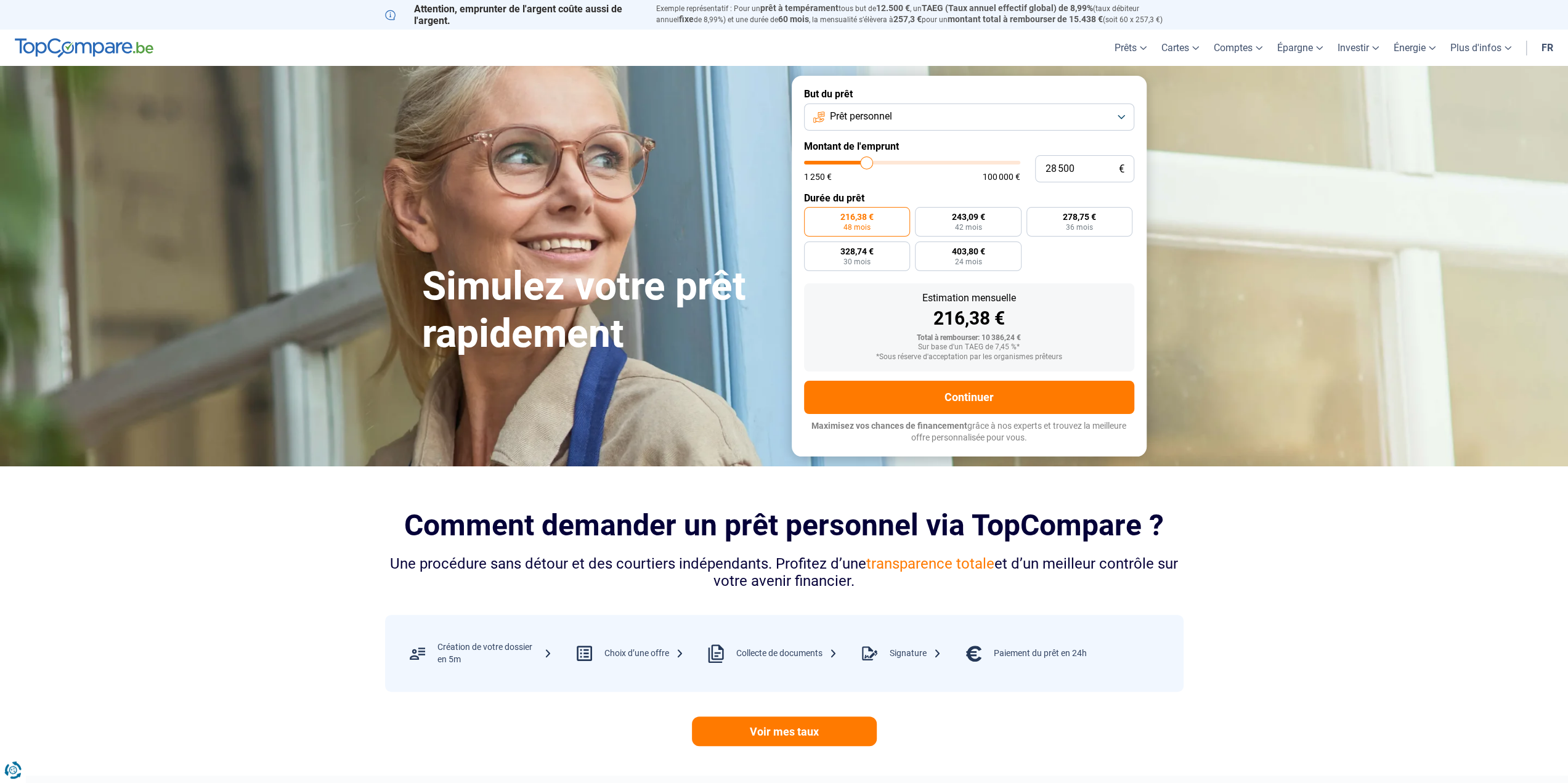
type input "28 250"
type input "28250"
type input "28 000"
type input "28000"
type input "27 750"
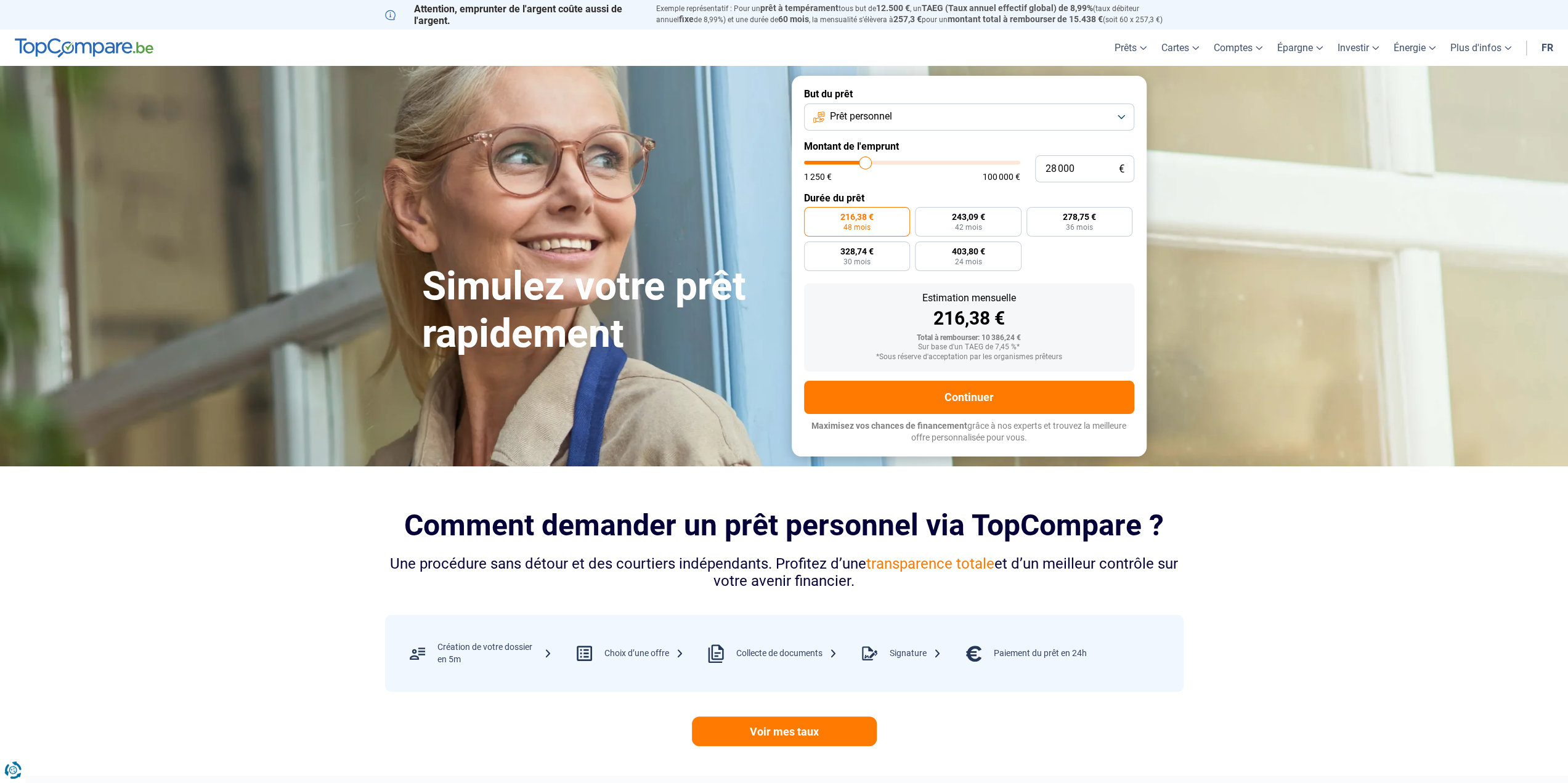
type input "27750"
type input "28 000"
type input "28000"
type input "28 250"
type input "28250"
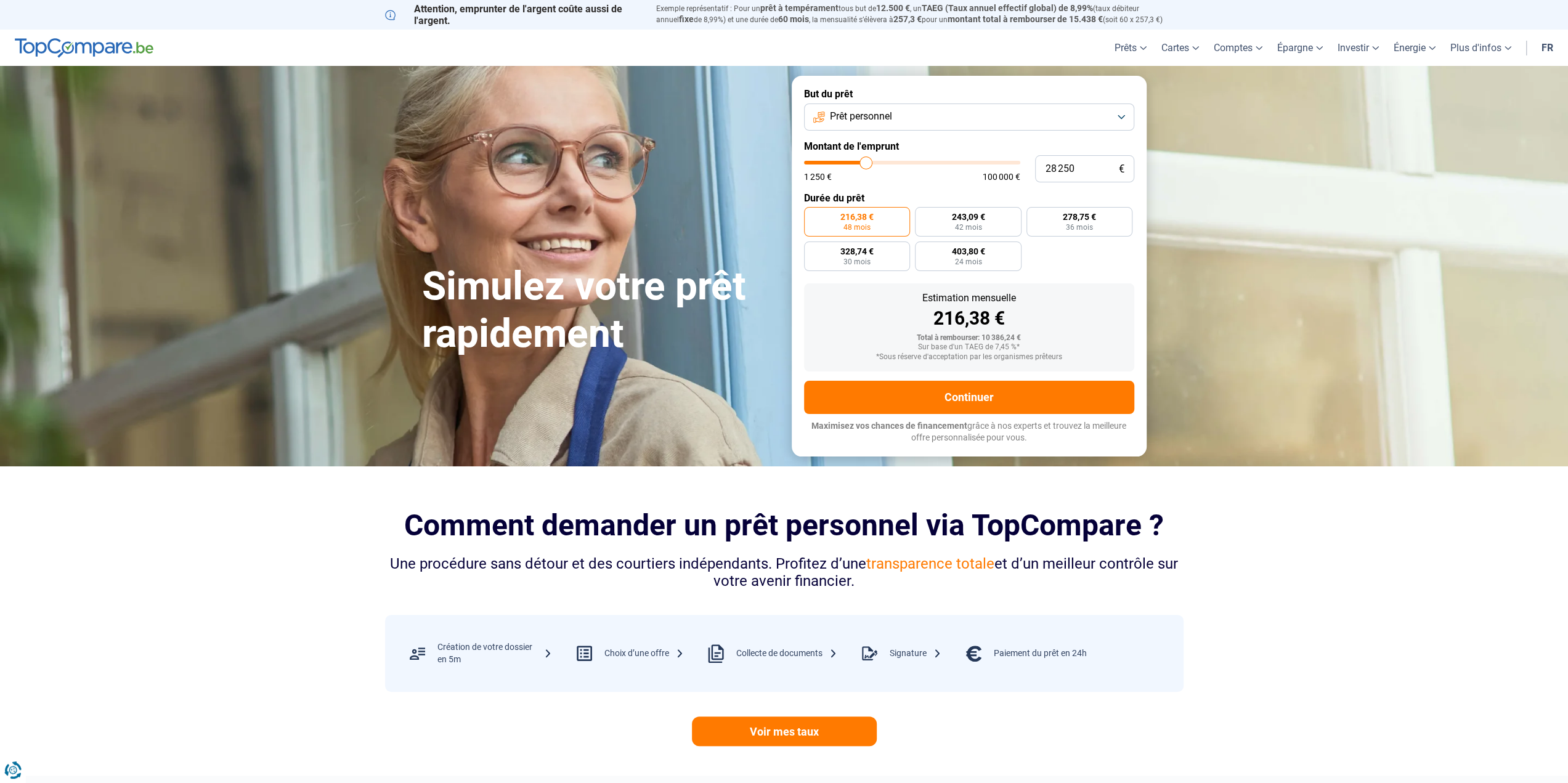
type input "28 500"
type input "28500"
type input "28 750"
type input "28750"
type input "29 000"
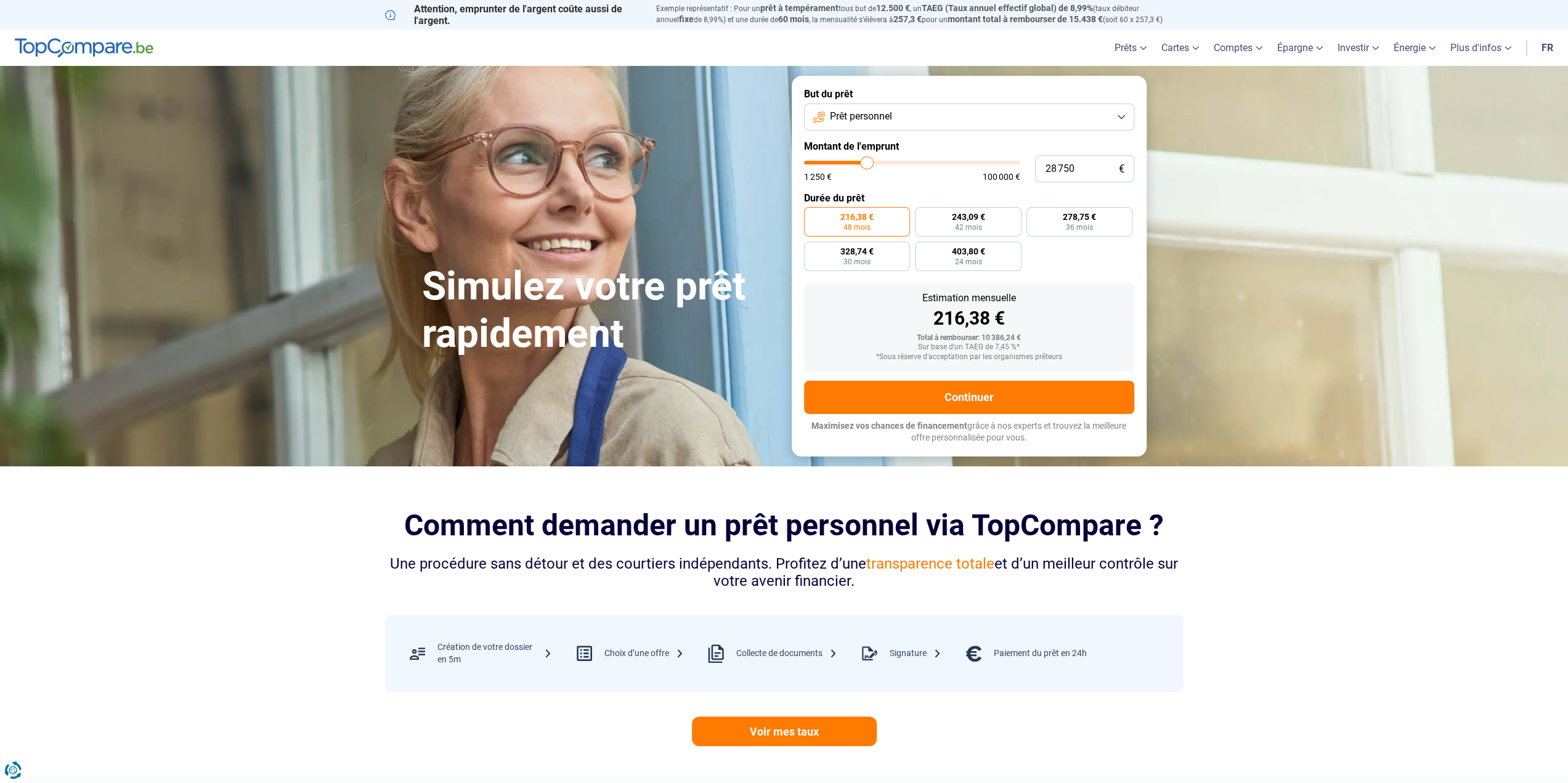
type input "29000"
type input "29 250"
type input "29250"
type input "29 500"
drag, startPoint x: 827, startPoint y: 163, endPoint x: 869, endPoint y: 165, distance: 42.0
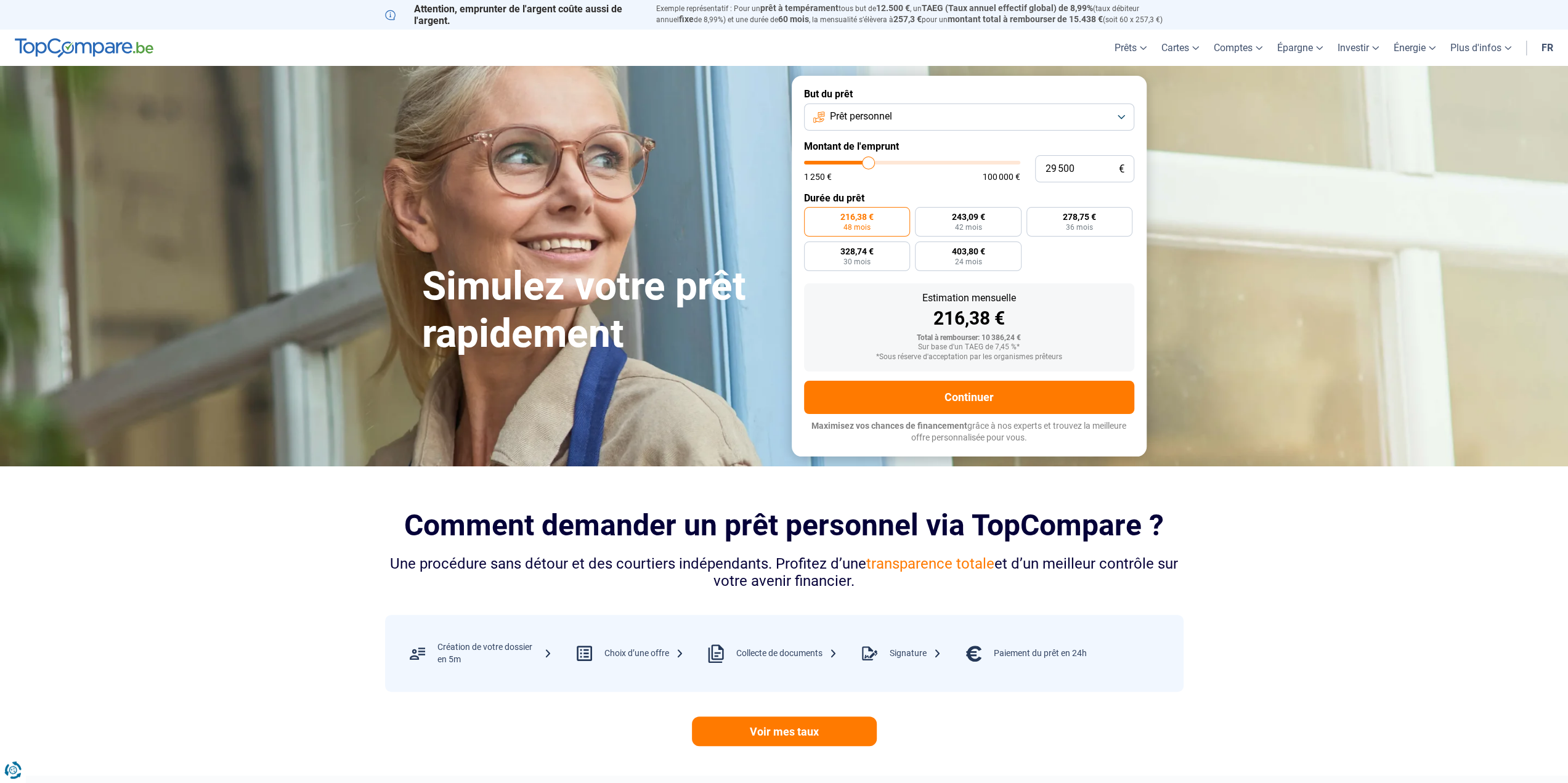
type input "29500"
click at [869, 165] on input "range" at bounding box center [912, 163] width 216 height 4
radio input "false"
drag, startPoint x: 1076, startPoint y: 165, endPoint x: 1013, endPoint y: 168, distance: 63.1
click at [1024, 167] on div "29 500 € 1 250 € 100 000 €" at bounding box center [969, 168] width 330 height 27
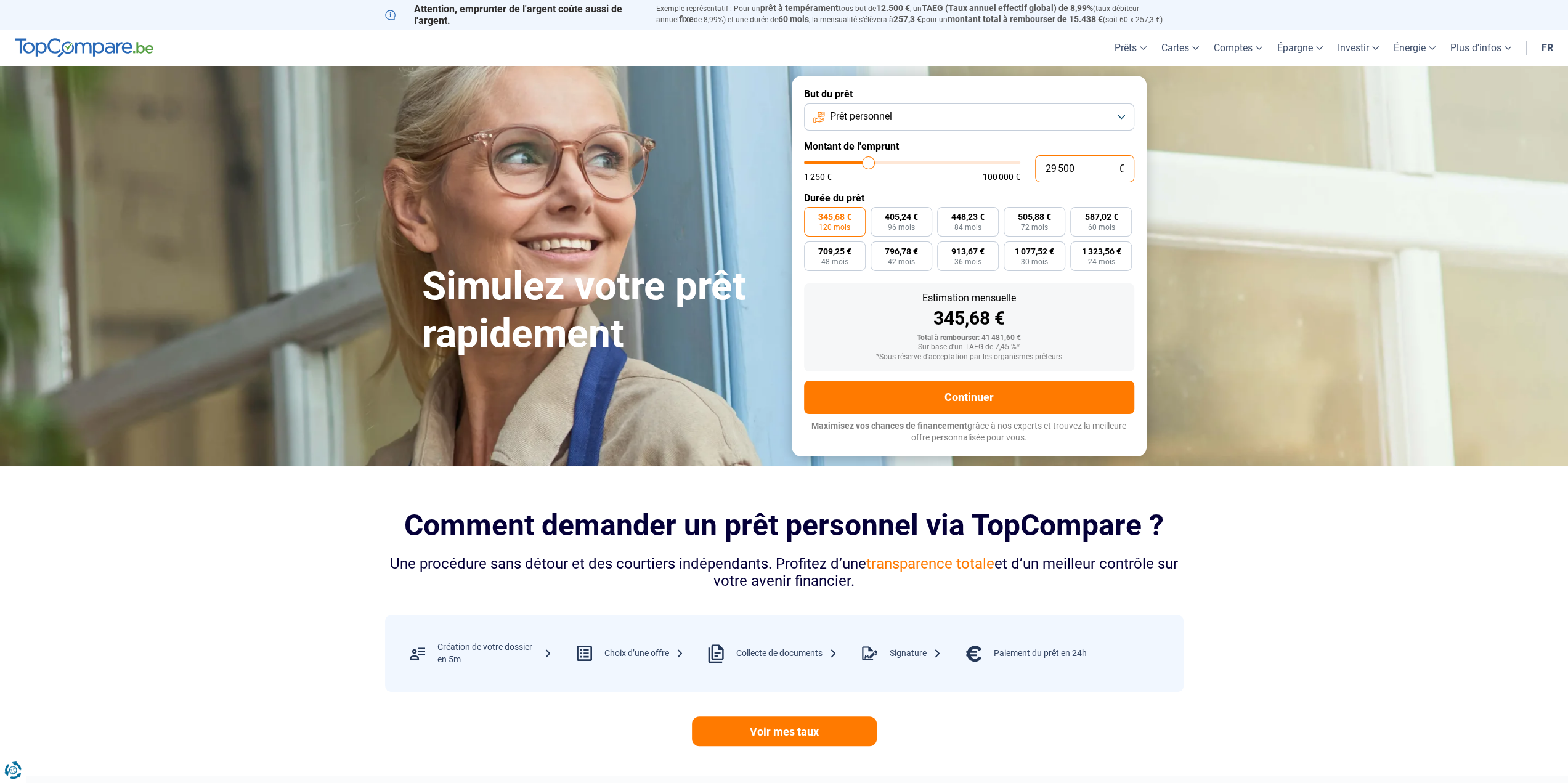
type input "3"
type input "1250"
type input "30"
type input "1250"
type input "300"
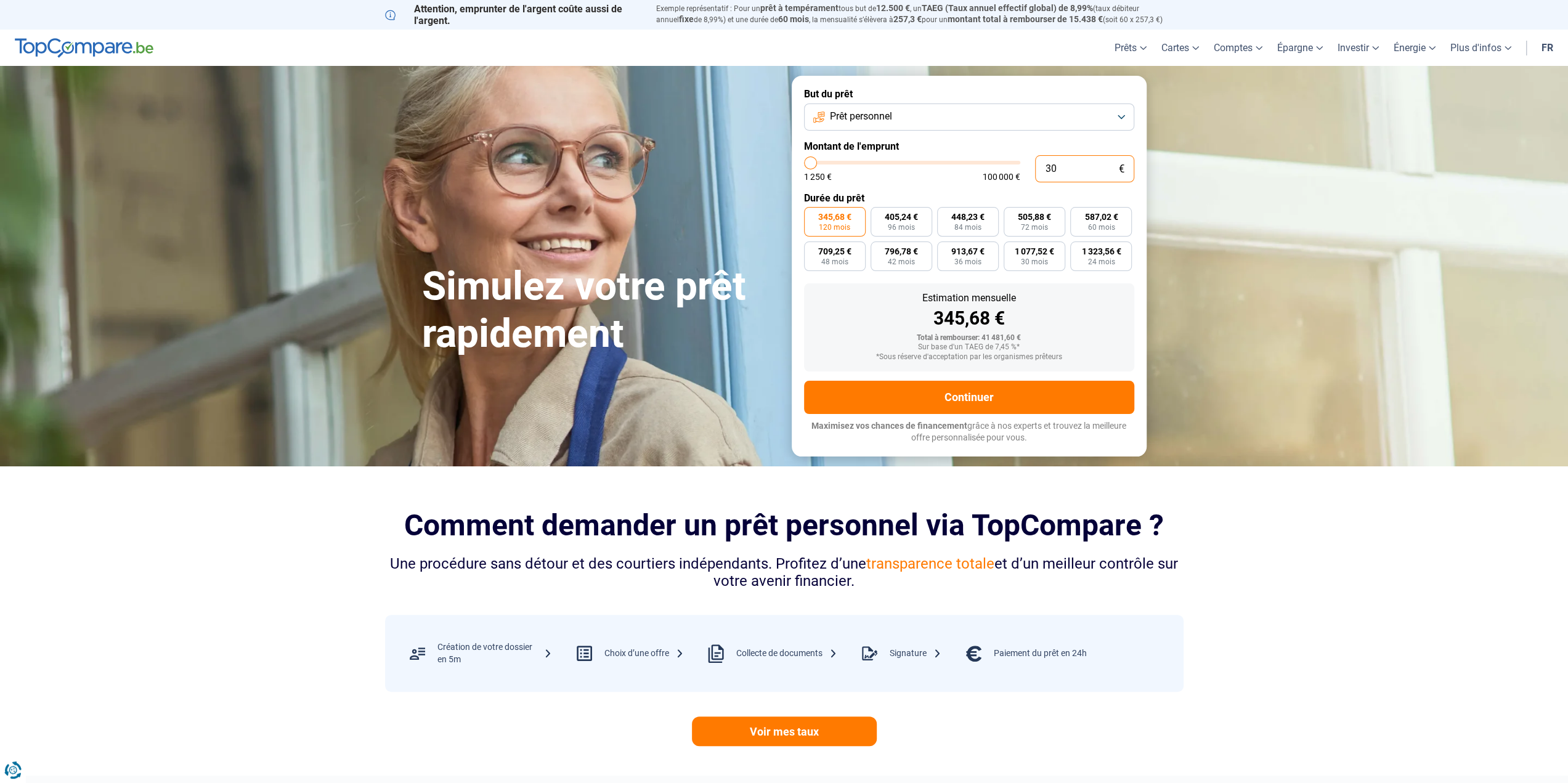
type input "1250"
type input "3 000"
type input "3000"
type input "30 000"
type input "30000"
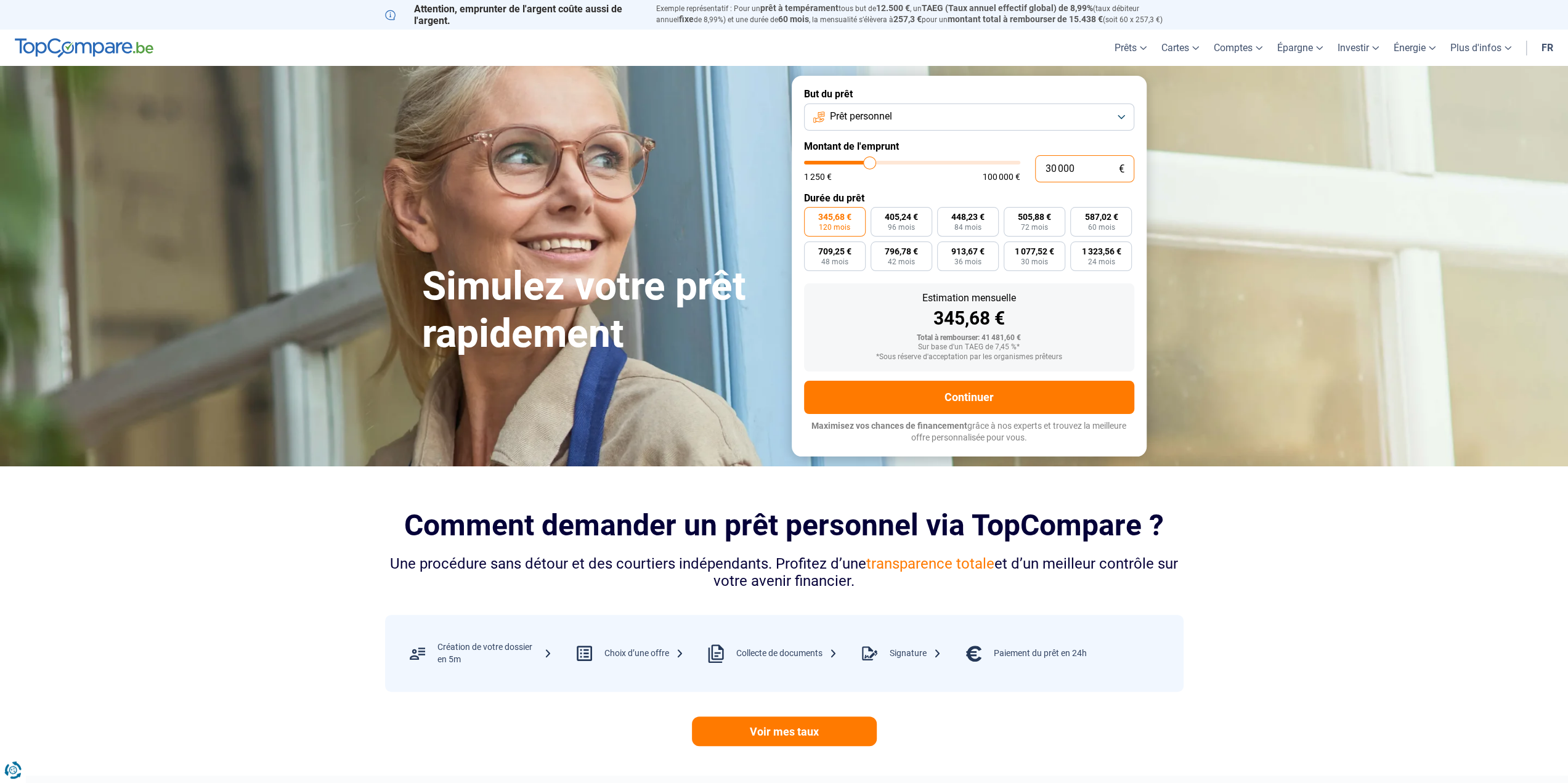
type input "30 000"
click at [1325, 309] on section "Simulez votre prêt rapidement Simulez votre prêt rapidement But du prêt Prêt pe…" at bounding box center [784, 265] width 1568 height 399
